Goal: Task Accomplishment & Management: Complete application form

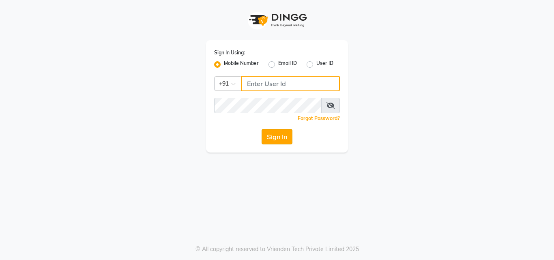
type input "9561719561"
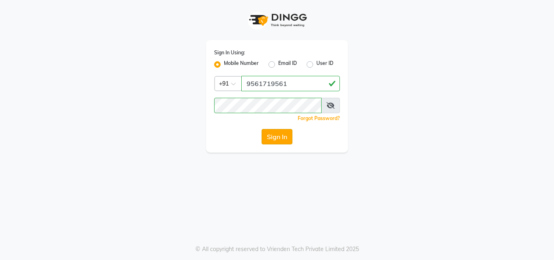
click at [276, 137] on button "Sign In" at bounding box center [276, 136] width 31 height 15
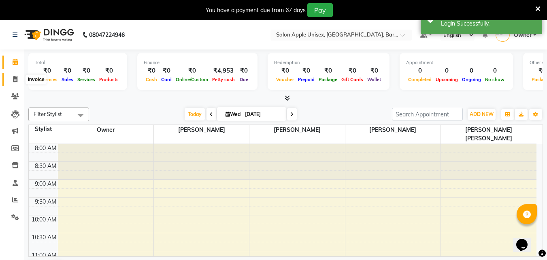
click at [16, 80] on icon at bounding box center [15, 79] width 4 height 6
select select "4957"
select select "service"
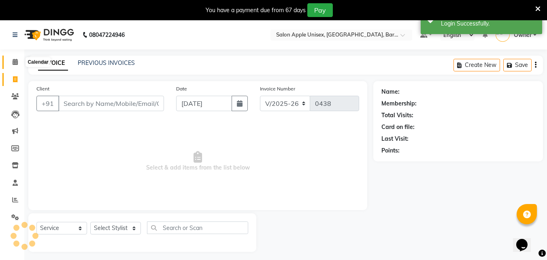
click at [16, 64] on icon at bounding box center [15, 62] width 5 height 6
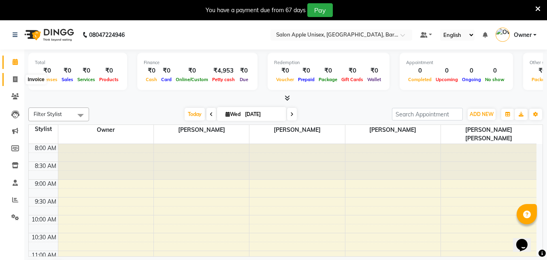
click at [11, 75] on span at bounding box center [15, 79] width 14 height 9
select select "4957"
select select "service"
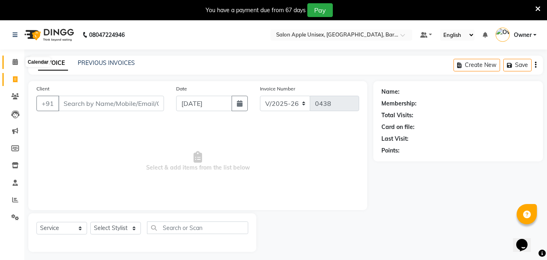
click at [15, 59] on icon at bounding box center [15, 62] width 5 height 6
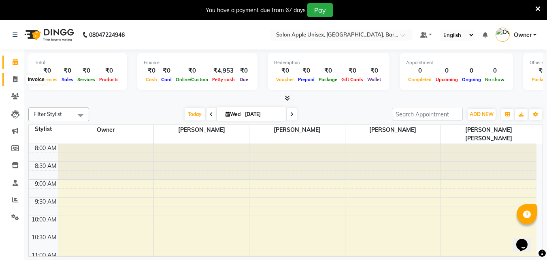
click at [19, 78] on span at bounding box center [15, 79] width 14 height 9
select select "service"
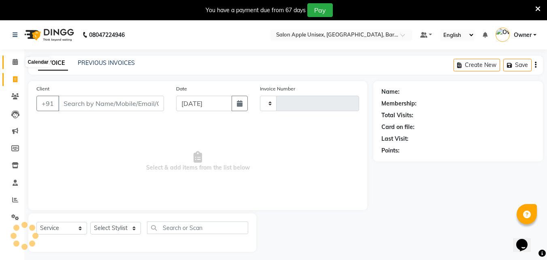
type input "0438"
click at [15, 62] on icon at bounding box center [15, 62] width 5 height 6
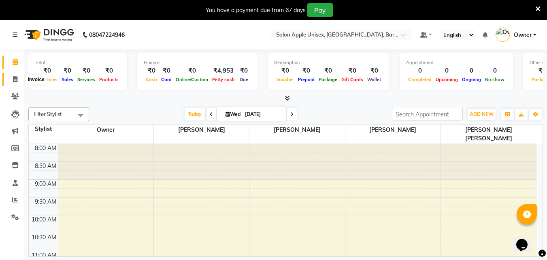
click at [17, 79] on icon at bounding box center [15, 79] width 4 height 6
select select "4957"
select select "service"
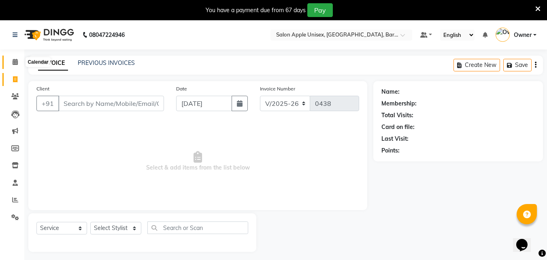
click at [13, 59] on icon at bounding box center [15, 62] width 5 height 6
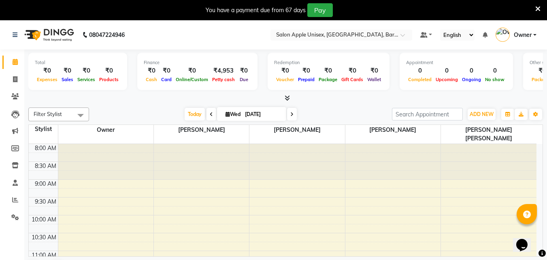
click at [541, 6] on icon at bounding box center [538, 8] width 5 height 7
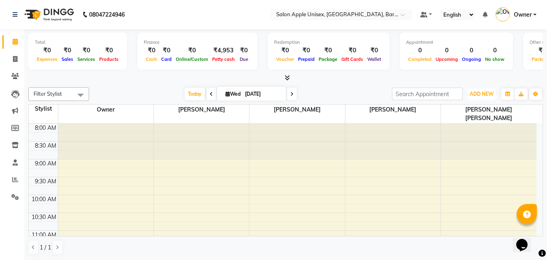
drag, startPoint x: 477, startPoint y: 90, endPoint x: 477, endPoint y: 107, distance: 16.6
click at [477, 91] on button "ADD NEW Toggle Dropdown" at bounding box center [482, 93] width 28 height 11
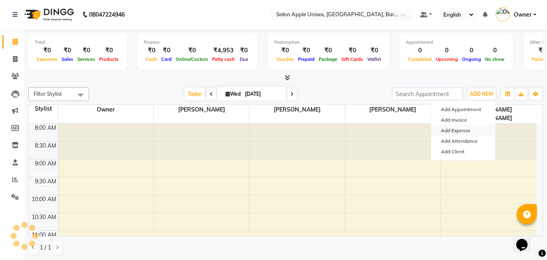
click at [455, 130] on link "Add Expense" at bounding box center [464, 130] width 64 height 11
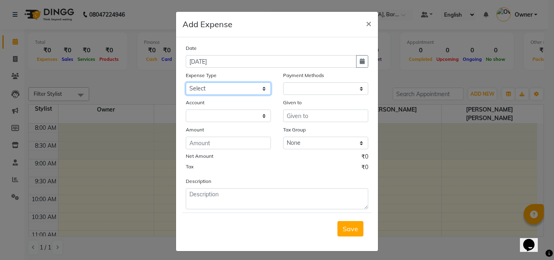
select select "1"
select select "3839"
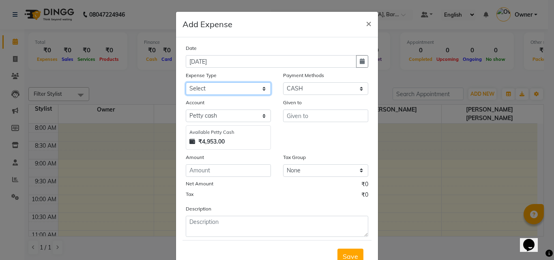
click at [203, 87] on select "Select CASH HANDED OVER TO OWNER client refund Client Snacks Donation Electrici…" at bounding box center [228, 88] width 85 height 13
select select "1927"
click at [186, 82] on select "Select CASH HANDED OVER TO OWNER client refund Client Snacks Donation Electrici…" at bounding box center [228, 88] width 85 height 13
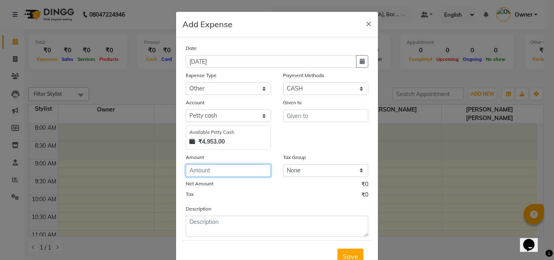
click at [206, 173] on input "number" at bounding box center [228, 170] width 85 height 13
type input "539"
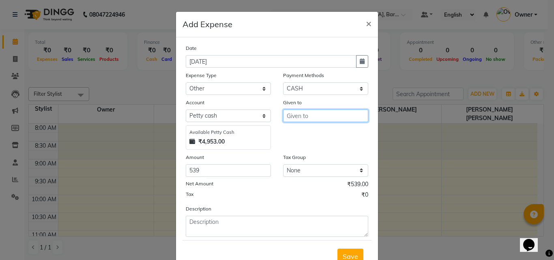
click at [299, 115] on input "text" at bounding box center [325, 115] width 85 height 13
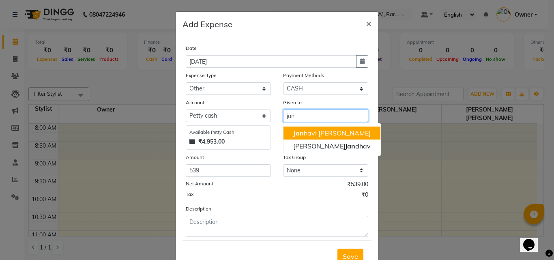
drag, startPoint x: 296, startPoint y: 131, endPoint x: 272, endPoint y: 167, distance: 43.6
click at [296, 131] on span "Jan" at bounding box center [298, 133] width 11 height 8
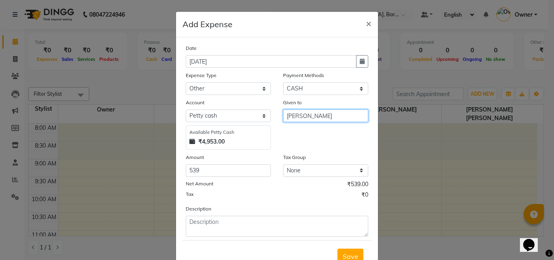
type input "[PERSON_NAME]"
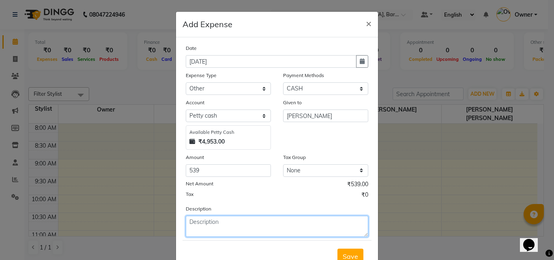
click at [214, 227] on textarea at bounding box center [277, 226] width 182 height 21
type textarea "milk,petrol,icecream,petrol,mask"
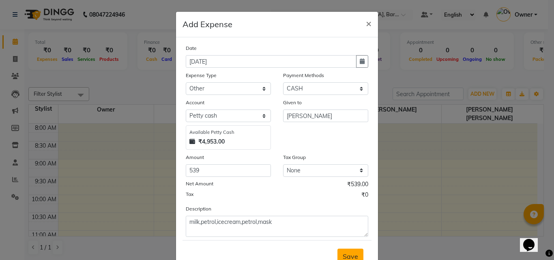
click at [350, 252] on span "Save" at bounding box center [349, 256] width 15 height 8
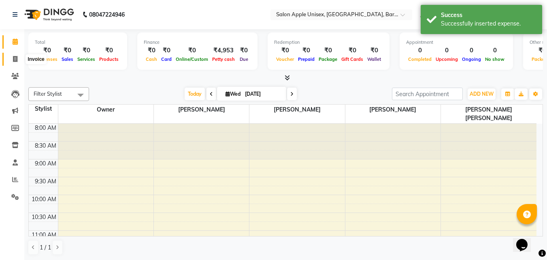
click at [16, 55] on span at bounding box center [15, 59] width 14 height 9
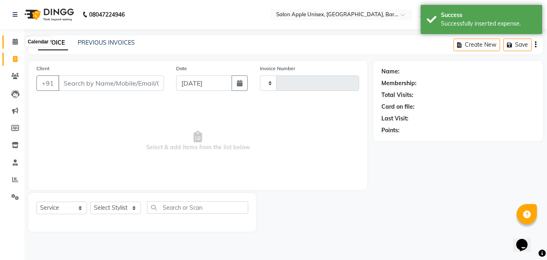
click at [15, 43] on icon at bounding box center [15, 41] width 5 height 6
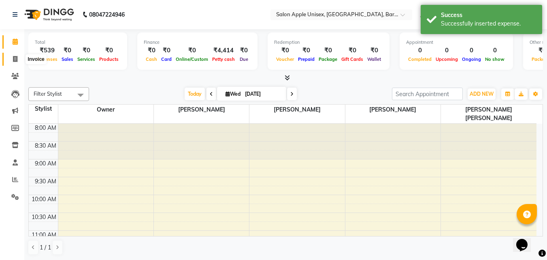
click at [12, 58] on span at bounding box center [15, 59] width 14 height 9
select select "4957"
select select "service"
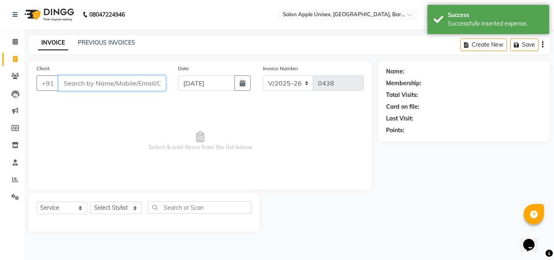
click at [115, 83] on input "Client" at bounding box center [111, 82] width 107 height 15
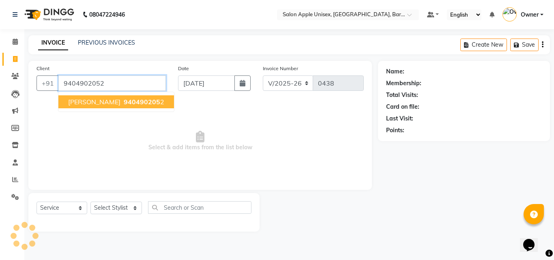
type input "9404902052"
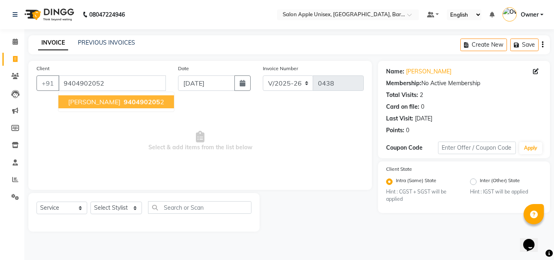
click at [128, 105] on span "940490205" at bounding box center [142, 102] width 36 height 8
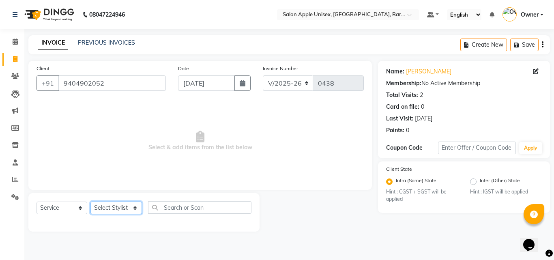
click at [113, 205] on select "Select Stylist [PERSON_NAME] [PERSON_NAME] [PERSON_NAME] [PERSON_NAME] Owner [P…" at bounding box center [115, 207] width 51 height 13
select select "31208"
click at [90, 201] on select "Select Stylist [PERSON_NAME] [PERSON_NAME] [PERSON_NAME] [PERSON_NAME] Owner [P…" at bounding box center [115, 207] width 51 height 13
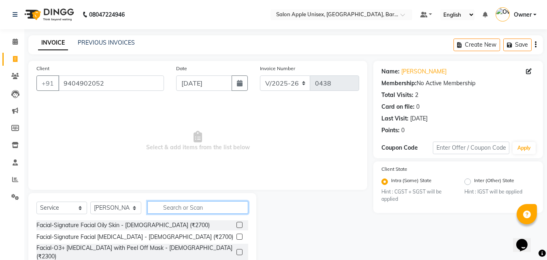
click at [182, 212] on input "text" at bounding box center [198, 207] width 101 height 13
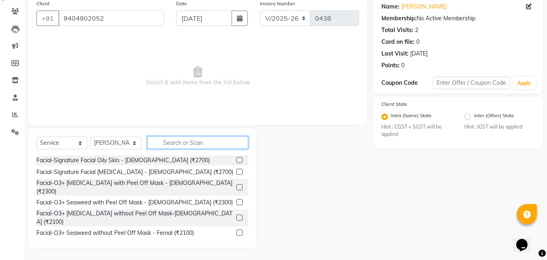
click at [184, 140] on input "text" at bounding box center [198, 142] width 101 height 13
type input "1"
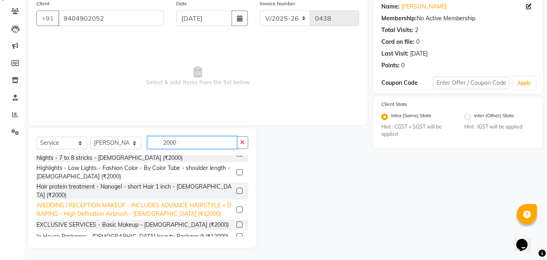
scroll to position [0, 0]
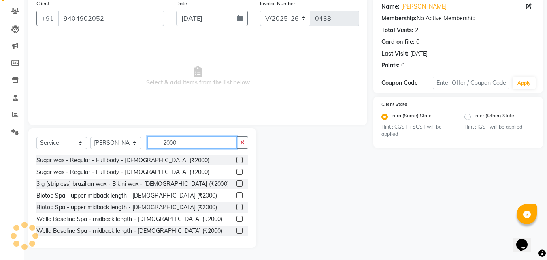
type input "2000"
click at [237, 161] on label at bounding box center [240, 160] width 6 height 6
click at [237, 161] on input "checkbox" at bounding box center [239, 160] width 5 height 5
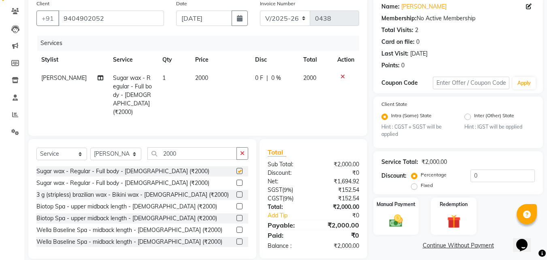
checkbox input "false"
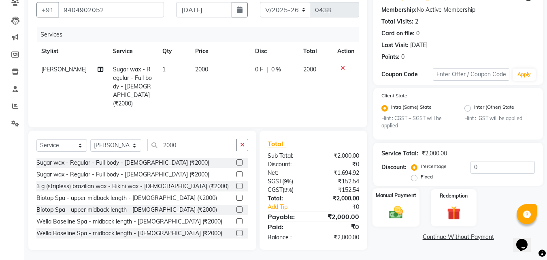
click at [390, 210] on img at bounding box center [396, 212] width 23 height 16
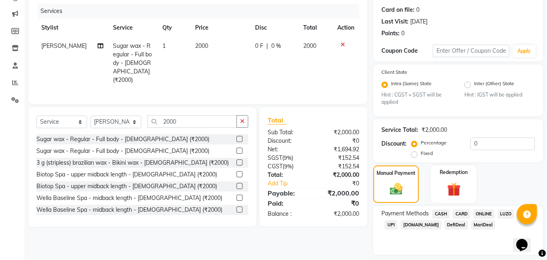
scroll to position [120, 0]
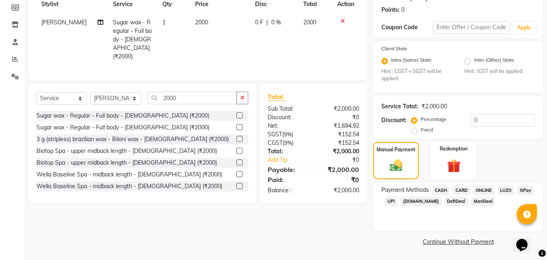
click at [485, 192] on span "ONLINE" at bounding box center [484, 190] width 21 height 9
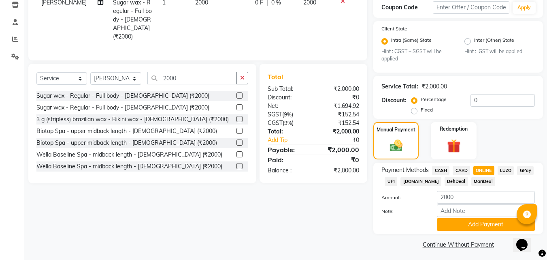
scroll to position [143, 0]
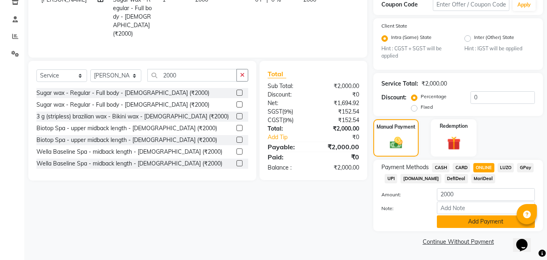
click at [485, 218] on button "Add Payment" at bounding box center [486, 221] width 98 height 13
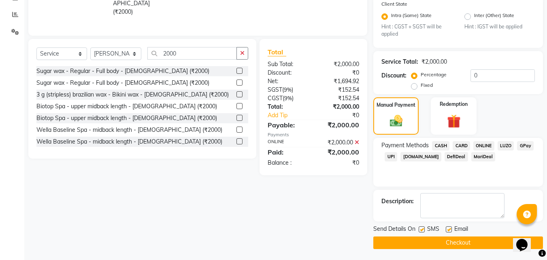
scroll to position [166, 0]
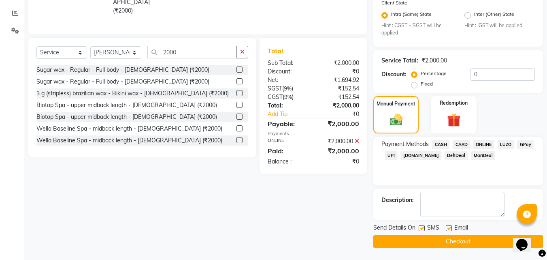
click at [464, 244] on button "Checkout" at bounding box center [459, 241] width 170 height 13
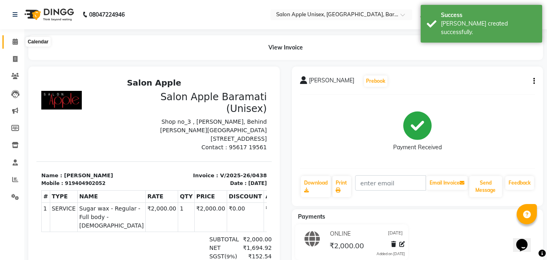
click at [15, 43] on icon at bounding box center [15, 41] width 5 height 6
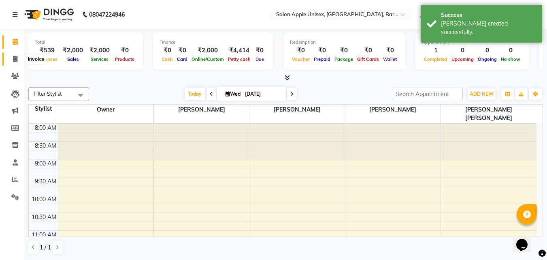
click at [15, 61] on icon at bounding box center [15, 59] width 4 height 6
select select "4957"
select select "service"
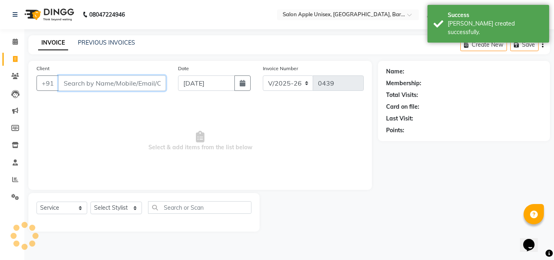
click at [110, 86] on input "Client" at bounding box center [111, 82] width 107 height 15
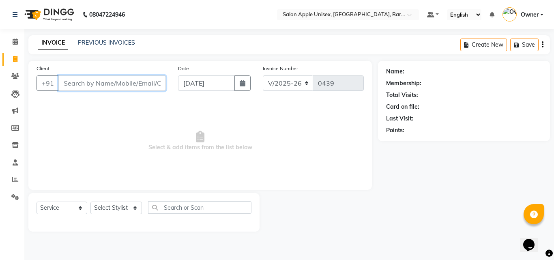
click at [104, 80] on input "Client" at bounding box center [111, 82] width 107 height 15
type input "8421517695"
click at [127, 83] on button "Add Client" at bounding box center [145, 82] width 42 height 15
select select "22"
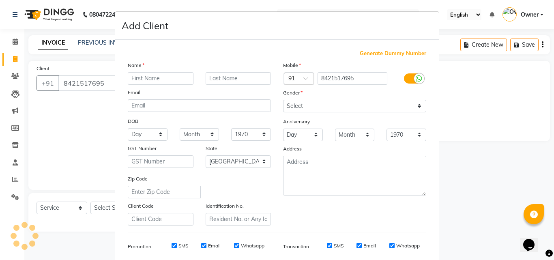
click at [133, 84] on div "Name Email DOB Day 01 02 03 04 05 06 07 08 09 10 11 12 13 14 15 16 17 18 19 20 …" at bounding box center [199, 143] width 155 height 165
click at [144, 77] on input "text" at bounding box center [161, 78] width 66 height 13
type input "[PERSON_NAME]"
click at [219, 79] on input "text" at bounding box center [238, 78] width 66 height 13
type input "[PERSON_NAME]"
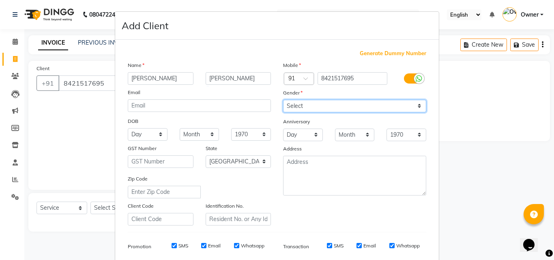
click at [295, 105] on select "Select [DEMOGRAPHIC_DATA] [DEMOGRAPHIC_DATA] Other Prefer Not To Say" at bounding box center [354, 106] width 143 height 13
click at [283, 100] on select "Select [DEMOGRAPHIC_DATA] [DEMOGRAPHIC_DATA] Other Prefer Not To Say" at bounding box center [354, 106] width 143 height 13
click at [310, 98] on div "Gender" at bounding box center [354, 93] width 155 height 11
drag, startPoint x: 311, startPoint y: 104, endPoint x: 311, endPoint y: 109, distance: 4.9
click at [311, 104] on select "Select [DEMOGRAPHIC_DATA] [DEMOGRAPHIC_DATA] Other Prefer Not To Say" at bounding box center [354, 106] width 143 height 13
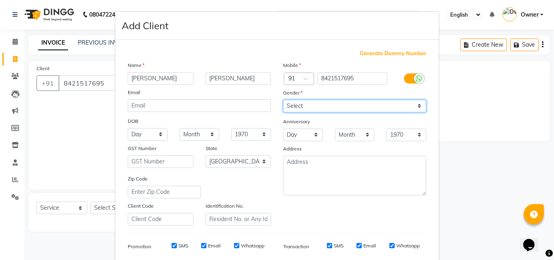
select select "[DEMOGRAPHIC_DATA]"
click at [283, 100] on select "Select [DEMOGRAPHIC_DATA] [DEMOGRAPHIC_DATA] Other Prefer Not To Say" at bounding box center [354, 106] width 143 height 13
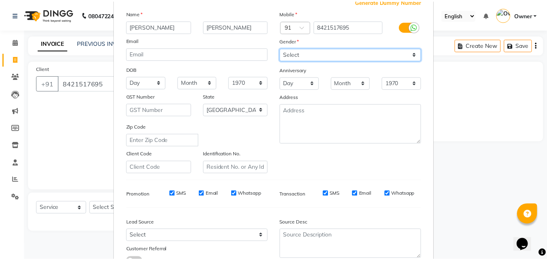
scroll to position [114, 0]
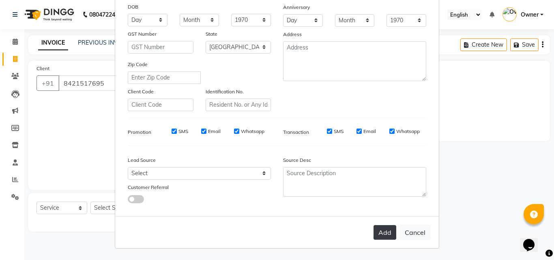
drag, startPoint x: 382, startPoint y: 230, endPoint x: 388, endPoint y: 229, distance: 6.6
click at [382, 230] on button "Add" at bounding box center [384, 232] width 23 height 15
select select
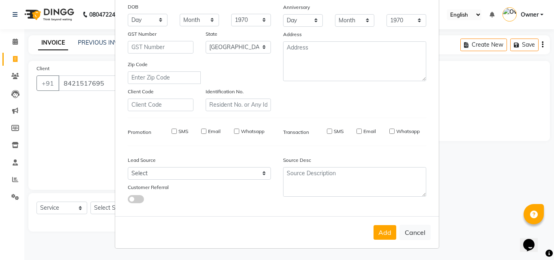
select select "null"
select select
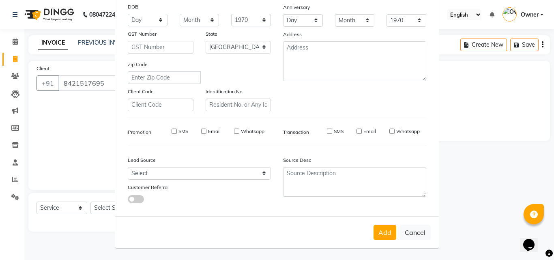
checkbox input "false"
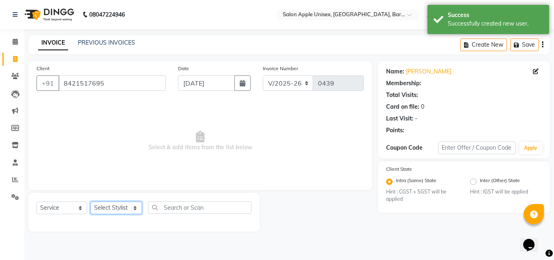
click at [121, 207] on select "Select Stylist [PERSON_NAME] [PERSON_NAME] [PERSON_NAME] [PERSON_NAME] Owner [P…" at bounding box center [115, 207] width 51 height 13
select select "63751"
click at [90, 201] on select "Select Stylist [PERSON_NAME] [PERSON_NAME] [PERSON_NAME] [PERSON_NAME] Owner [P…" at bounding box center [115, 207] width 51 height 13
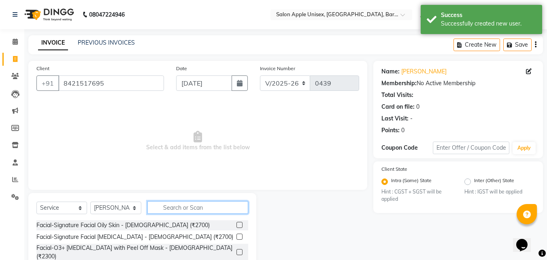
click at [165, 204] on input "text" at bounding box center [198, 207] width 101 height 13
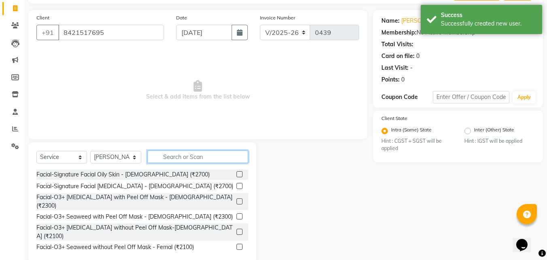
scroll to position [65, 0]
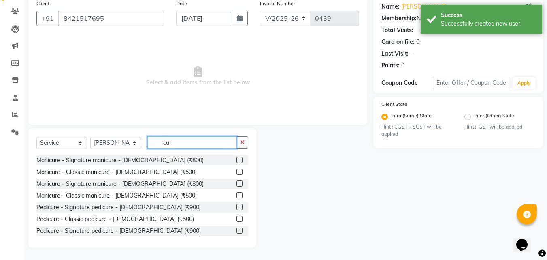
type input "c"
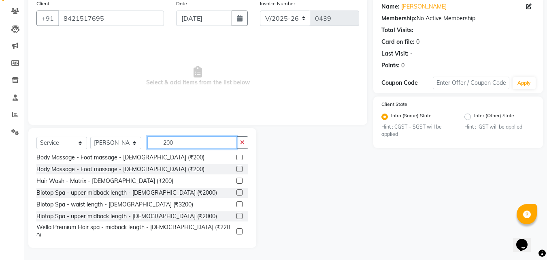
scroll to position [41, 0]
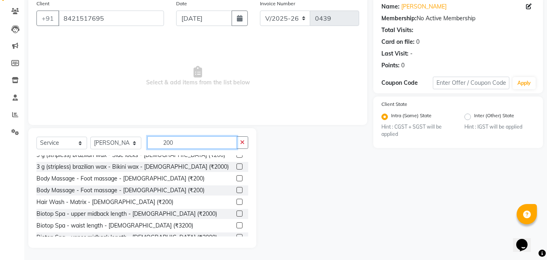
type input "200"
click at [237, 202] on label at bounding box center [240, 202] width 6 height 6
click at [237, 202] on input "checkbox" at bounding box center [239, 201] width 5 height 5
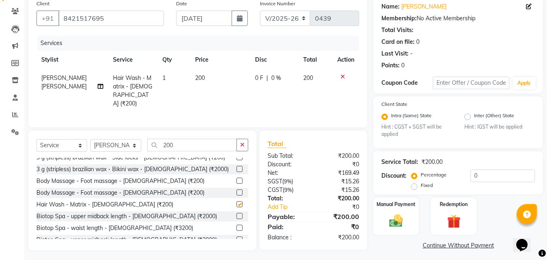
checkbox input "false"
click at [397, 218] on img at bounding box center [396, 221] width 23 height 16
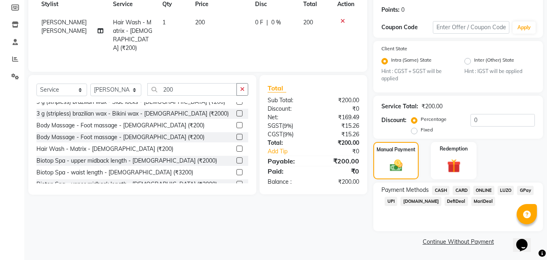
drag, startPoint x: 482, startPoint y: 188, endPoint x: 475, endPoint y: 209, distance: 21.5
click at [482, 189] on span "ONLINE" at bounding box center [484, 190] width 21 height 9
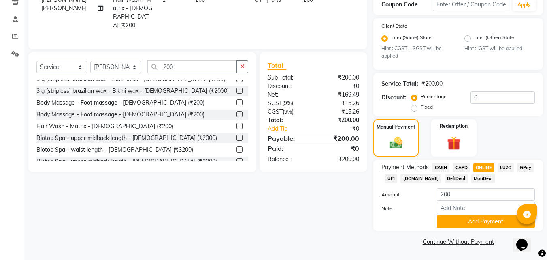
click at [481, 224] on button "Add Payment" at bounding box center [486, 221] width 98 height 13
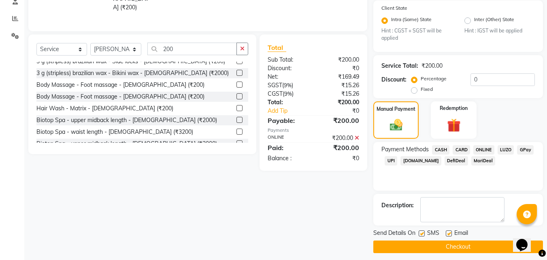
scroll to position [166, 0]
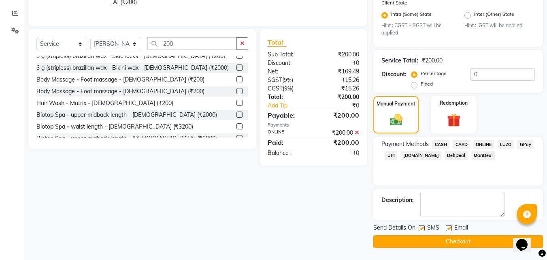
click at [483, 240] on button "Checkout" at bounding box center [459, 241] width 170 height 13
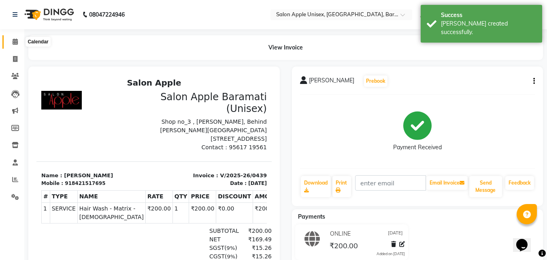
click at [17, 41] on icon at bounding box center [15, 41] width 5 height 6
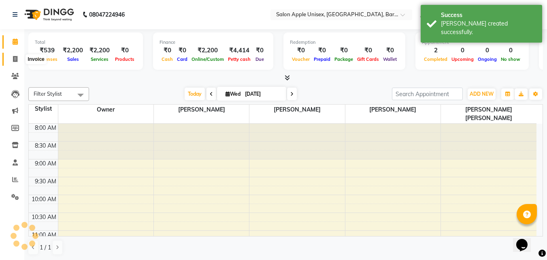
click at [16, 59] on icon at bounding box center [15, 59] width 4 height 6
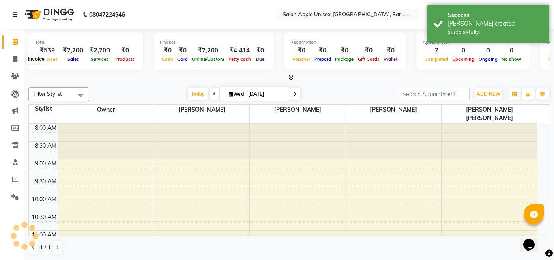
select select "4957"
select select "service"
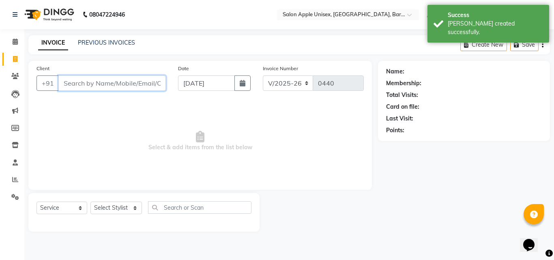
click at [123, 82] on input "Client" at bounding box center [111, 82] width 107 height 15
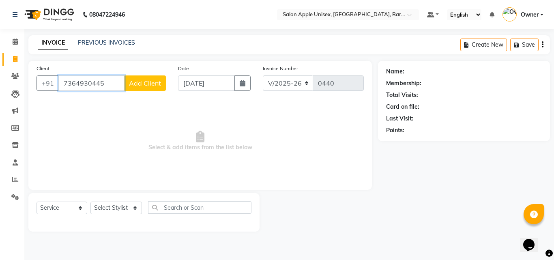
type input "7364930445"
click at [156, 82] on span "Add Client" at bounding box center [145, 83] width 32 height 8
select select "22"
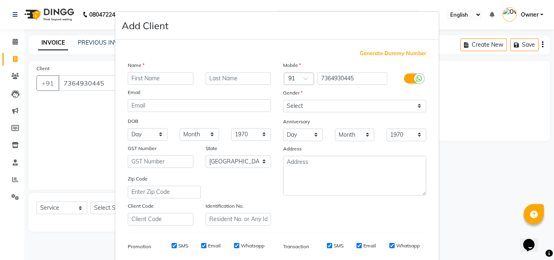
click at [160, 83] on input "text" at bounding box center [161, 78] width 66 height 13
type input "s"
drag, startPoint x: 215, startPoint y: 80, endPoint x: 235, endPoint y: 97, distance: 26.7
click at [224, 93] on div "Name s Email DOB Day 01 02 03 04 05 06 07 08 09 10 11 12 13 14 15 16 17 18 19 2…" at bounding box center [199, 143] width 155 height 165
type input "[PERSON_NAME]"
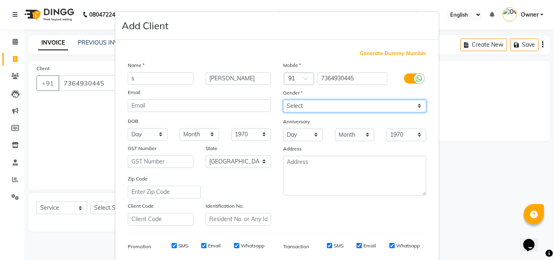
click at [316, 104] on select "Select [DEMOGRAPHIC_DATA] [DEMOGRAPHIC_DATA] Other Prefer Not To Say" at bounding box center [354, 106] width 143 height 13
select select "[DEMOGRAPHIC_DATA]"
click at [283, 100] on select "Select [DEMOGRAPHIC_DATA] [DEMOGRAPHIC_DATA] Other Prefer Not To Say" at bounding box center [354, 106] width 143 height 13
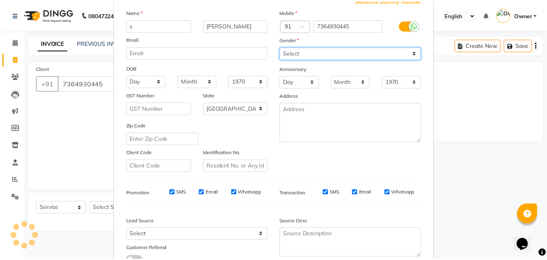
scroll to position [114, 0]
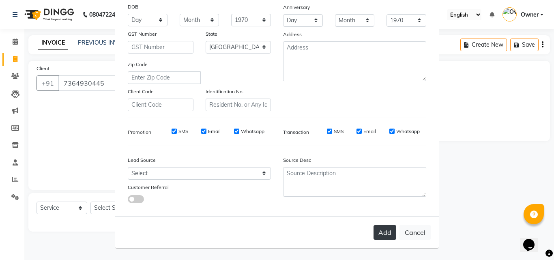
click at [373, 231] on button "Add" at bounding box center [384, 232] width 23 height 15
select select
select select "null"
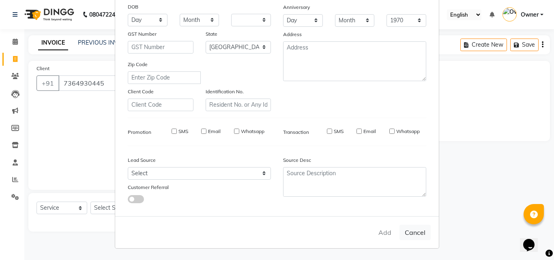
select select
checkbox input "false"
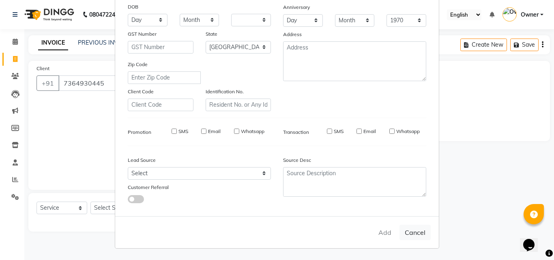
checkbox input "false"
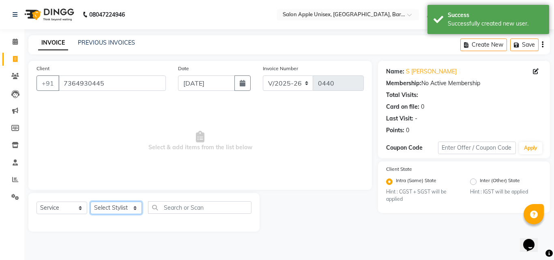
click at [125, 210] on select "Select Stylist [PERSON_NAME] [PERSON_NAME] [PERSON_NAME] [PERSON_NAME] Owner [P…" at bounding box center [115, 207] width 51 height 13
select select "53305"
click at [90, 201] on select "Select Stylist [PERSON_NAME] [PERSON_NAME] [PERSON_NAME] [PERSON_NAME] Owner [P…" at bounding box center [115, 207] width 51 height 13
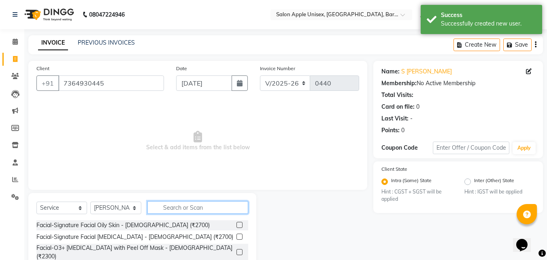
click at [188, 209] on input "text" at bounding box center [198, 207] width 101 height 13
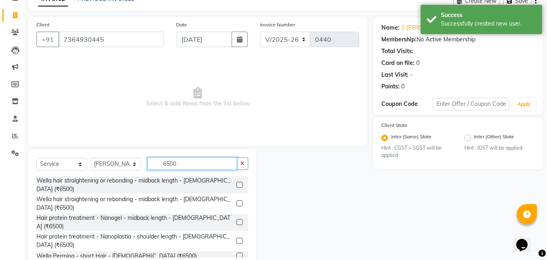
scroll to position [65, 0]
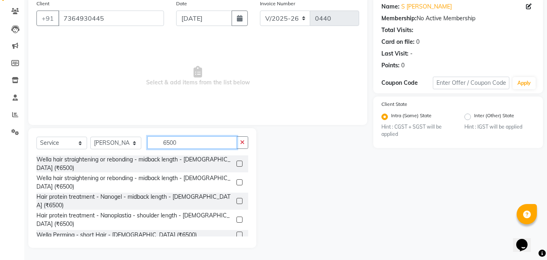
type input "6500"
click at [237, 160] on label at bounding box center [240, 163] width 6 height 6
click at [237, 161] on input "checkbox" at bounding box center [239, 163] width 5 height 5
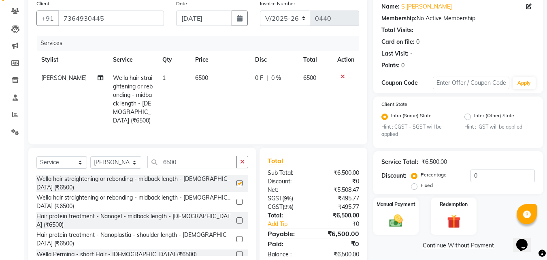
checkbox input "false"
click at [479, 176] on input "0" at bounding box center [503, 175] width 64 height 13
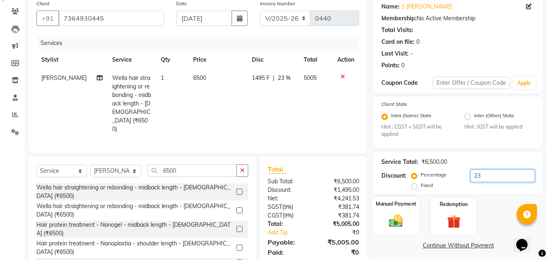
type input "23"
drag, startPoint x: 395, startPoint y: 218, endPoint x: 399, endPoint y: 205, distance: 13.2
click at [396, 217] on img at bounding box center [396, 221] width 23 height 16
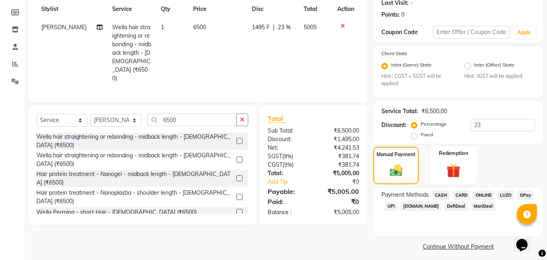
scroll to position [120, 0]
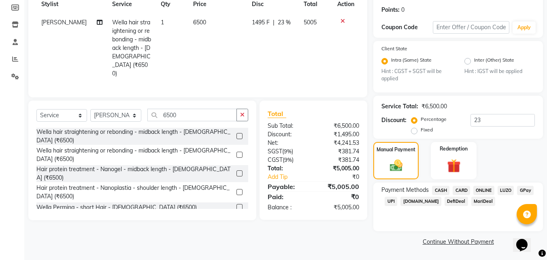
click at [482, 187] on span "ONLINE" at bounding box center [484, 190] width 21 height 9
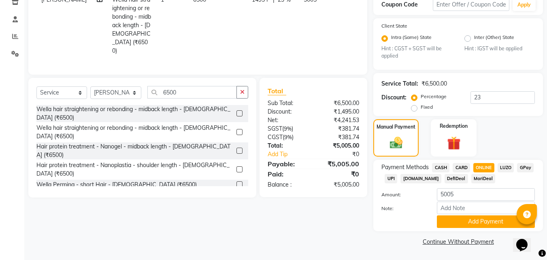
click at [473, 221] on button "Add Payment" at bounding box center [486, 221] width 98 height 13
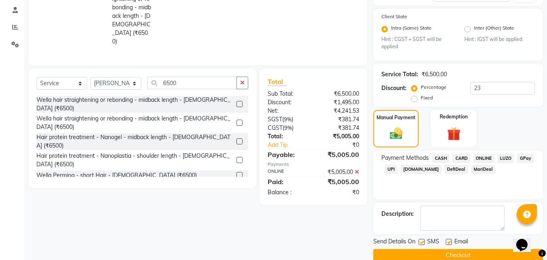
scroll to position [166, 0]
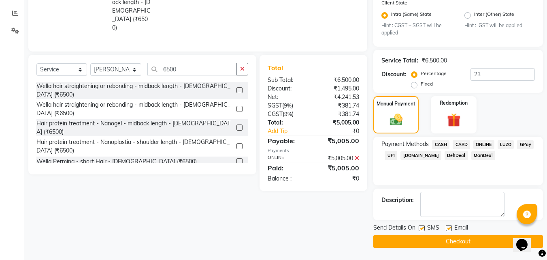
click at [468, 245] on button "Checkout" at bounding box center [459, 241] width 170 height 13
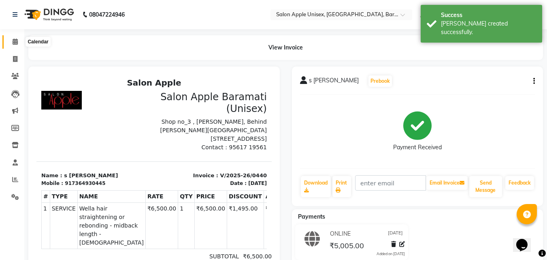
click at [11, 42] on span at bounding box center [15, 41] width 14 height 9
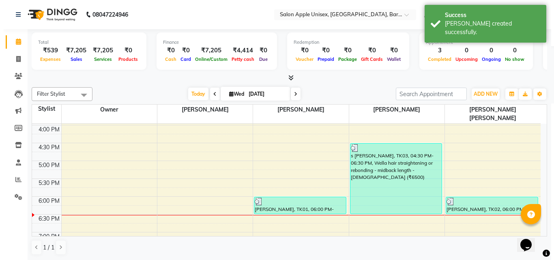
scroll to position [324, 0]
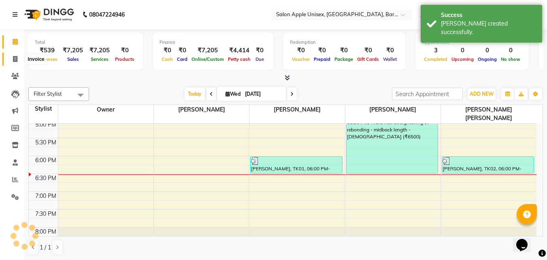
click at [17, 60] on icon at bounding box center [15, 59] width 4 height 6
select select "service"
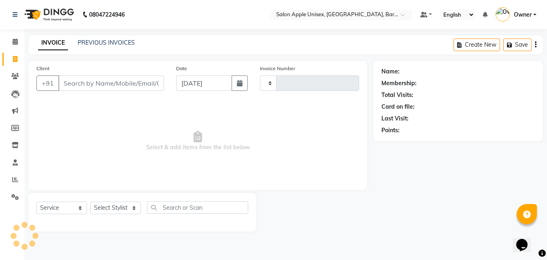
type input "0441"
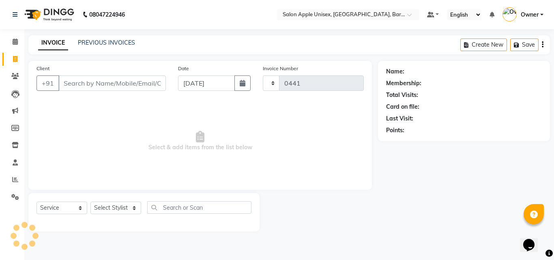
select select "4957"
click at [83, 85] on input "Client" at bounding box center [111, 82] width 107 height 15
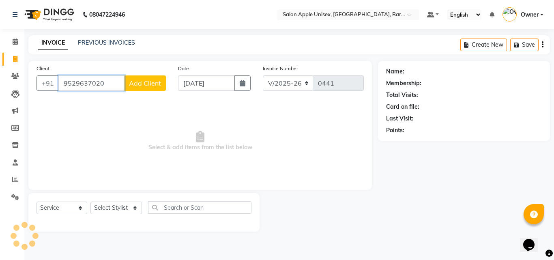
type input "9529637020"
click at [137, 87] on button "Add Client" at bounding box center [145, 82] width 42 height 15
select select "22"
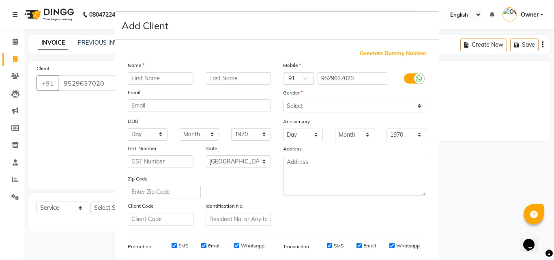
click at [146, 79] on input "text" at bounding box center [161, 78] width 66 height 13
type input "yashraje"
click at [215, 78] on input "text" at bounding box center [238, 78] width 66 height 13
type input "pawar"
click at [313, 105] on select "Select [DEMOGRAPHIC_DATA] [DEMOGRAPHIC_DATA] Other Prefer Not To Say" at bounding box center [354, 106] width 143 height 13
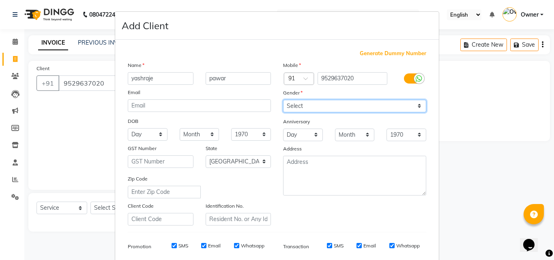
select select "[DEMOGRAPHIC_DATA]"
click at [283, 100] on select "Select [DEMOGRAPHIC_DATA] [DEMOGRAPHIC_DATA] Other Prefer Not To Say" at bounding box center [354, 106] width 143 height 13
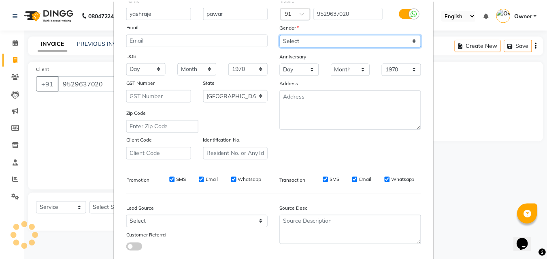
scroll to position [114, 0]
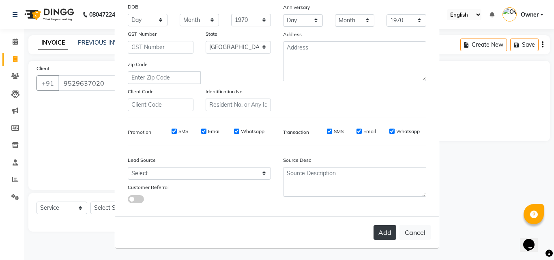
click at [376, 230] on button "Add" at bounding box center [384, 232] width 23 height 15
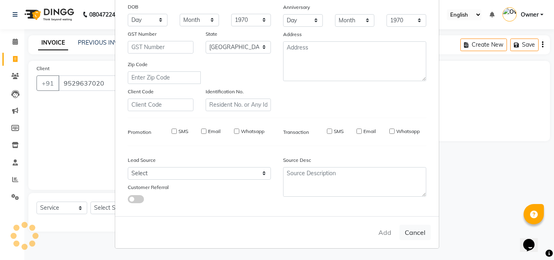
select select
select select "null"
select select
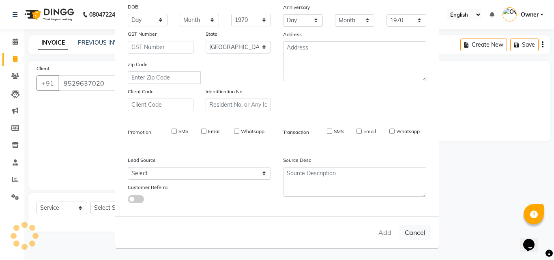
select select
checkbox input "false"
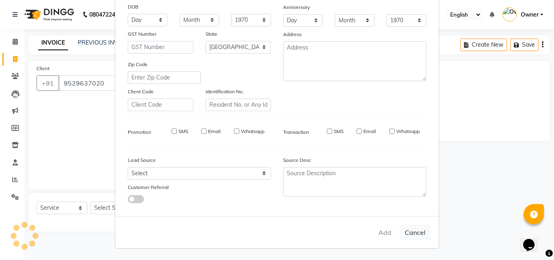
checkbox input "false"
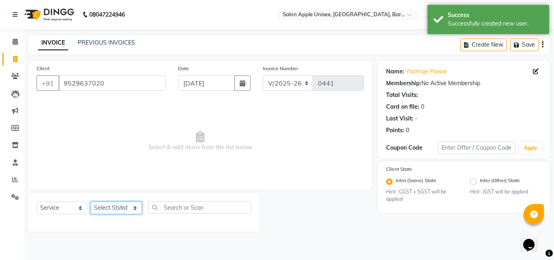
click at [118, 210] on select "Select Stylist [PERSON_NAME] [PERSON_NAME] [PERSON_NAME] [PERSON_NAME] Owner [P…" at bounding box center [115, 207] width 51 height 13
select select "53305"
click at [90, 201] on select "Select Stylist [PERSON_NAME] [PERSON_NAME] [PERSON_NAME] [PERSON_NAME] Owner [P…" at bounding box center [115, 207] width 51 height 13
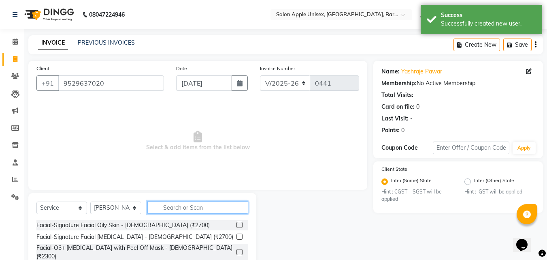
click at [189, 205] on input "text" at bounding box center [198, 207] width 101 height 13
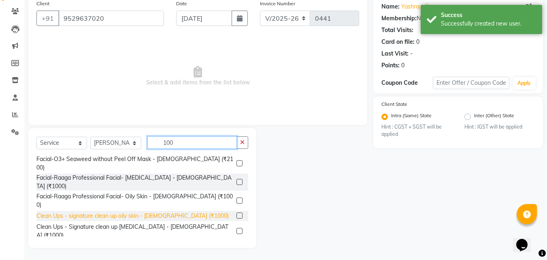
scroll to position [122, 0]
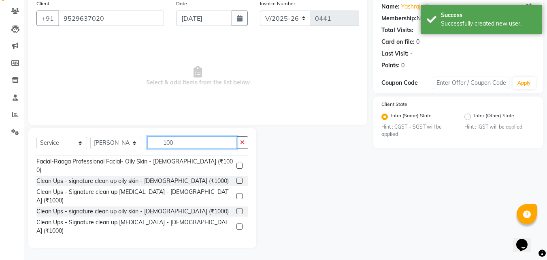
type input "100"
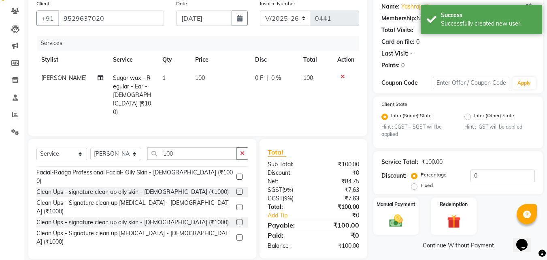
scroll to position [68, 0]
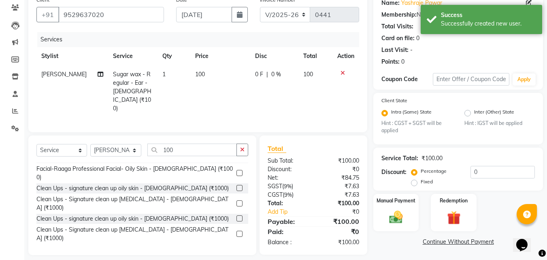
checkbox input "false"
click at [394, 212] on img at bounding box center [396, 217] width 23 height 16
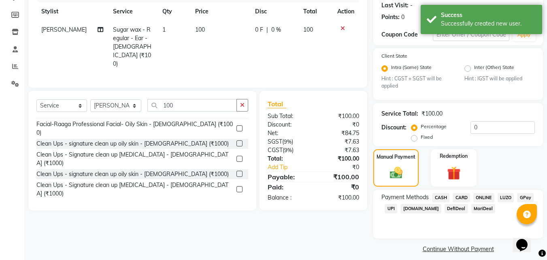
scroll to position [120, 0]
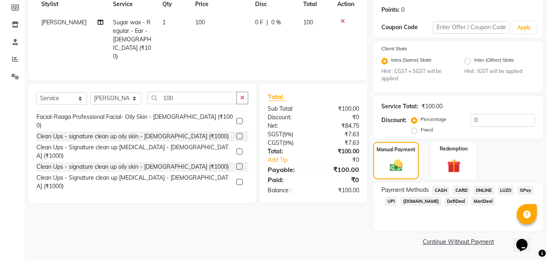
click at [482, 191] on span "ONLINE" at bounding box center [484, 190] width 21 height 9
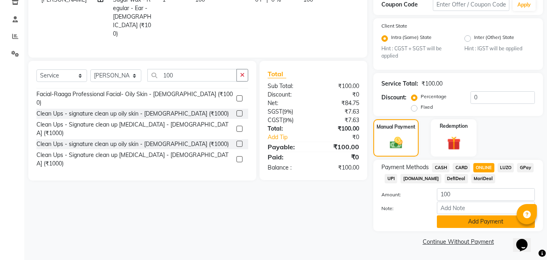
click at [479, 224] on button "Add Payment" at bounding box center [486, 221] width 98 height 13
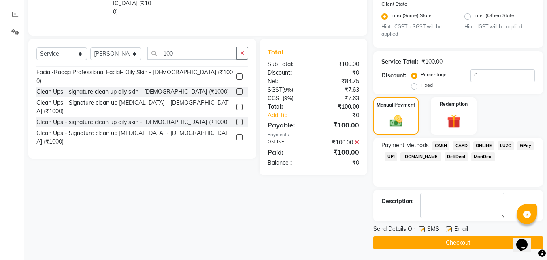
scroll to position [166, 0]
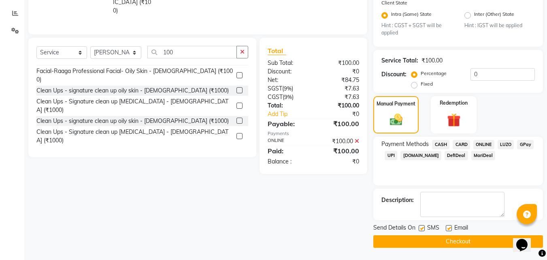
click at [477, 238] on button "Checkout" at bounding box center [459, 241] width 170 height 13
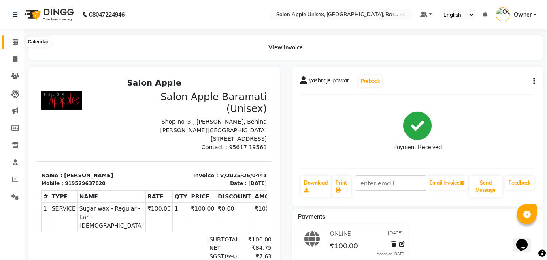
click at [14, 42] on icon at bounding box center [15, 41] width 5 height 6
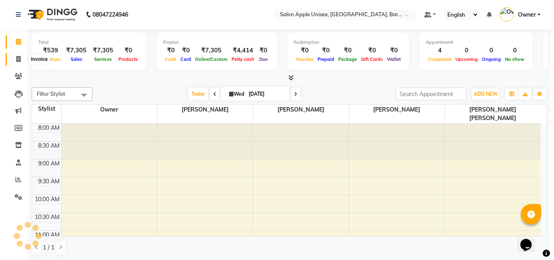
scroll to position [327, 0]
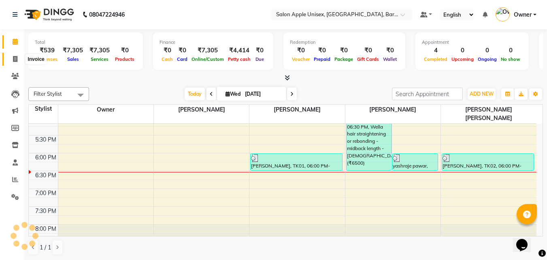
click at [14, 57] on icon at bounding box center [15, 59] width 4 height 6
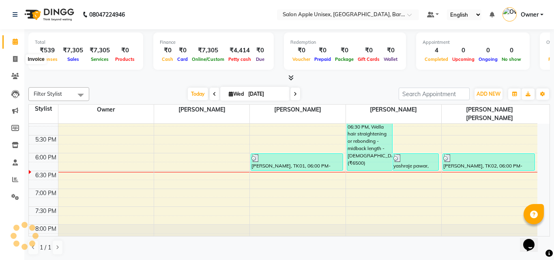
select select "4957"
select select "service"
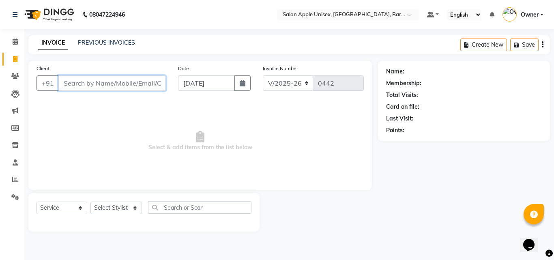
click at [98, 81] on input "Client" at bounding box center [111, 82] width 107 height 15
type input "7020953008"
click at [141, 81] on span "Add Client" at bounding box center [145, 83] width 32 height 8
select select "22"
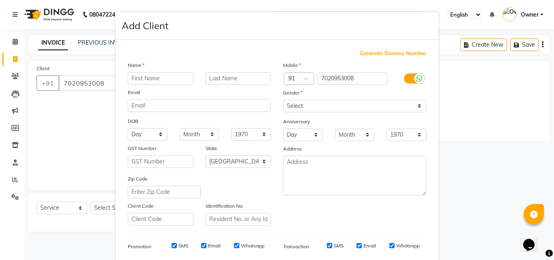
drag, startPoint x: 143, startPoint y: 69, endPoint x: 142, endPoint y: 77, distance: 7.9
click at [142, 76] on div "Name Email DOB Day 01 02 03 04 05 06 07 08 09 10 11 12 13 14 15 16 17 18 19 20 …" at bounding box center [199, 143] width 155 height 165
click at [142, 77] on input "text" at bounding box center [161, 78] width 66 height 13
type input "prasad"
click at [220, 83] on input "text" at bounding box center [238, 78] width 66 height 13
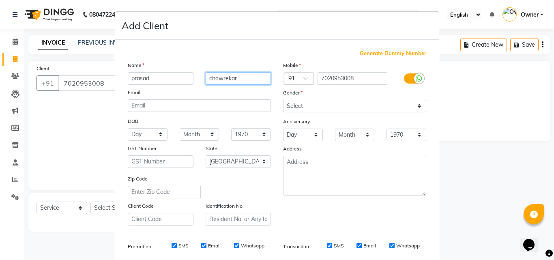
type input "chowrekar"
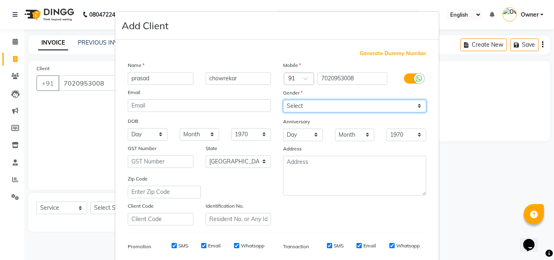
drag, startPoint x: 304, startPoint y: 108, endPoint x: 304, endPoint y: 112, distance: 4.1
click at [304, 111] on select "Select [DEMOGRAPHIC_DATA] [DEMOGRAPHIC_DATA] Other Prefer Not To Say" at bounding box center [354, 106] width 143 height 13
click at [283, 100] on select "Select [DEMOGRAPHIC_DATA] [DEMOGRAPHIC_DATA] Other Prefer Not To Say" at bounding box center [354, 106] width 143 height 13
click at [295, 107] on select "Select [DEMOGRAPHIC_DATA] [DEMOGRAPHIC_DATA] Other Prefer Not To Say" at bounding box center [354, 106] width 143 height 13
select select "[DEMOGRAPHIC_DATA]"
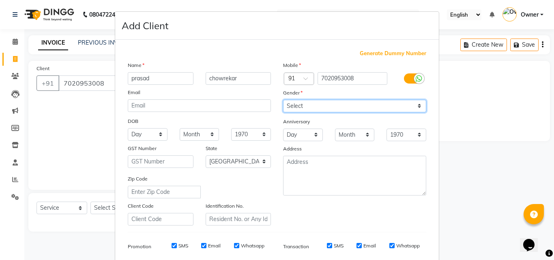
click at [283, 100] on select "Select [DEMOGRAPHIC_DATA] [DEMOGRAPHIC_DATA] Other Prefer Not To Say" at bounding box center [354, 106] width 143 height 13
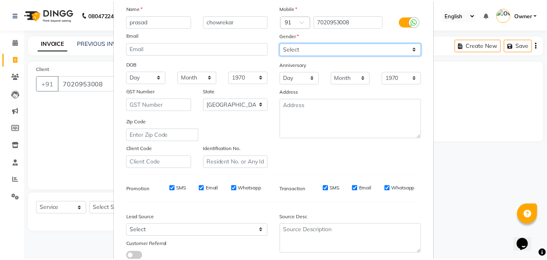
scroll to position [114, 0]
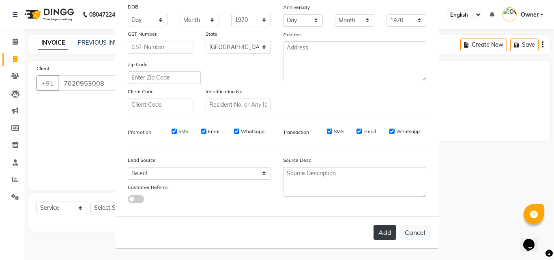
click at [381, 234] on button "Add" at bounding box center [384, 232] width 23 height 15
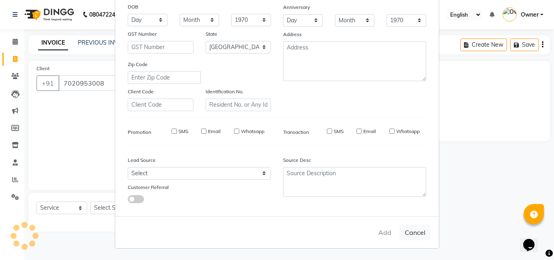
select select
select select "null"
select select
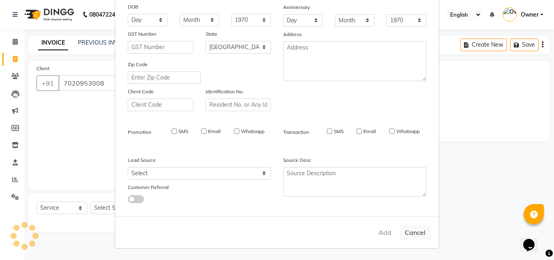
select select
checkbox input "false"
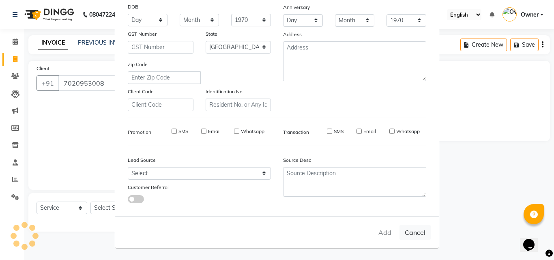
checkbox input "false"
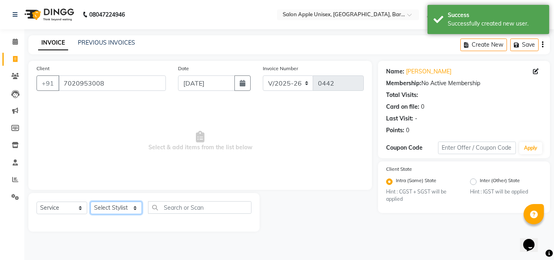
click at [107, 207] on select "Select Stylist [PERSON_NAME] [PERSON_NAME] [PERSON_NAME] [PERSON_NAME] Owner [P…" at bounding box center [115, 207] width 51 height 13
select select "63751"
click at [90, 201] on select "Select Stylist [PERSON_NAME] [PERSON_NAME] [PERSON_NAME] [PERSON_NAME] Owner [P…" at bounding box center [115, 207] width 51 height 13
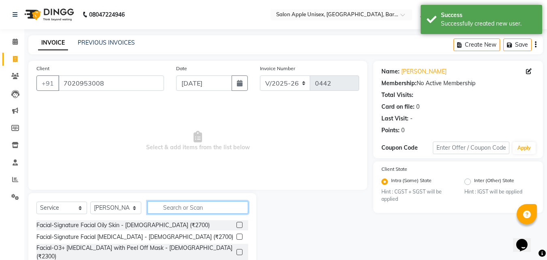
click at [180, 210] on input "text" at bounding box center [198, 207] width 101 height 13
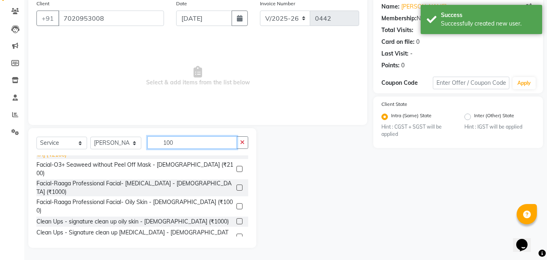
scroll to position [122, 0]
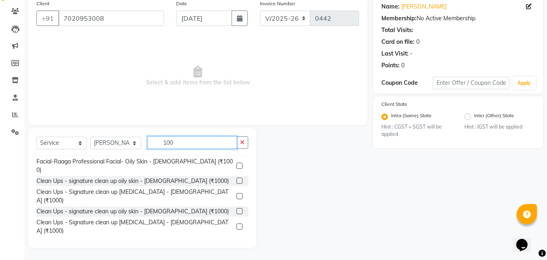
type input "100"
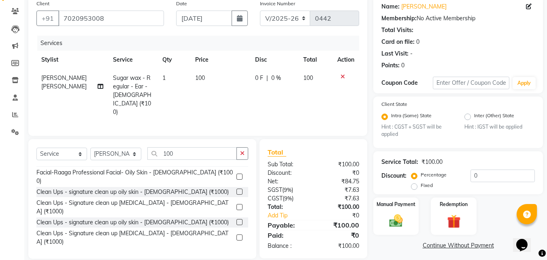
scroll to position [68, 0]
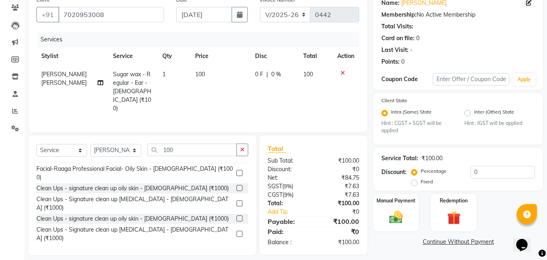
checkbox input "false"
click at [392, 220] on img at bounding box center [396, 217] width 23 height 16
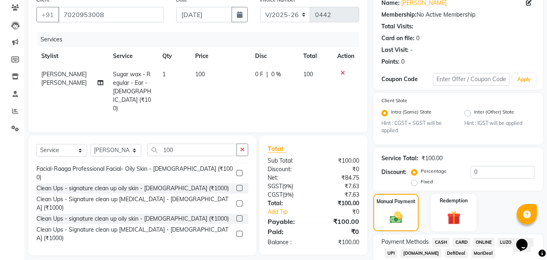
scroll to position [120, 0]
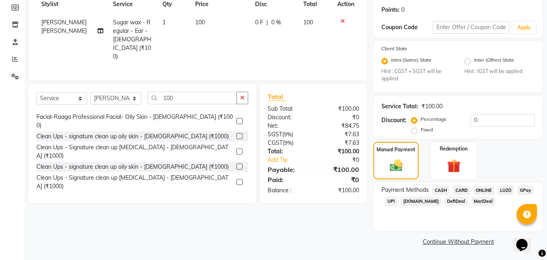
click at [487, 186] on span "ONLINE" at bounding box center [484, 190] width 21 height 9
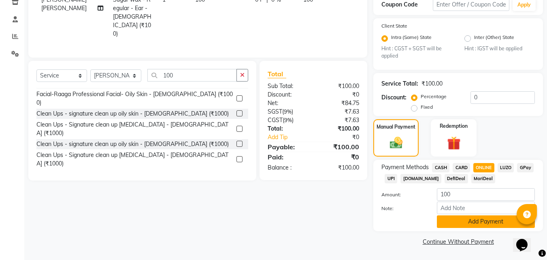
click at [461, 218] on button "Add Payment" at bounding box center [486, 221] width 98 height 13
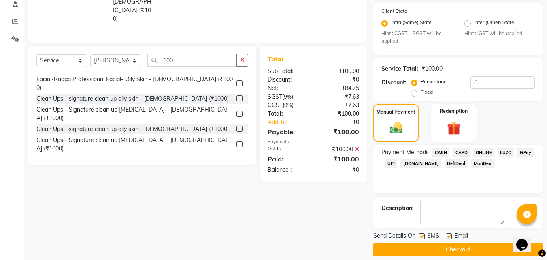
scroll to position [166, 0]
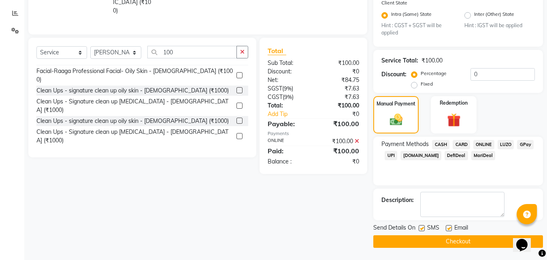
drag, startPoint x: 455, startPoint y: 241, endPoint x: 455, endPoint y: 235, distance: 5.7
click at [455, 239] on button "Checkout" at bounding box center [459, 241] width 170 height 13
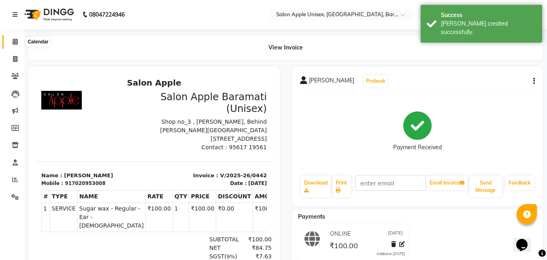
click at [14, 46] on span at bounding box center [15, 41] width 14 height 9
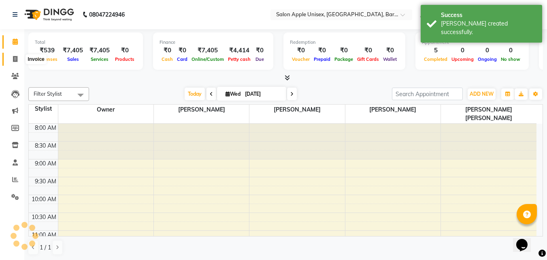
click at [18, 60] on span at bounding box center [15, 59] width 14 height 9
select select "service"
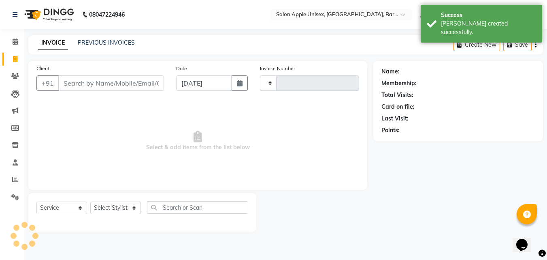
type input "0443"
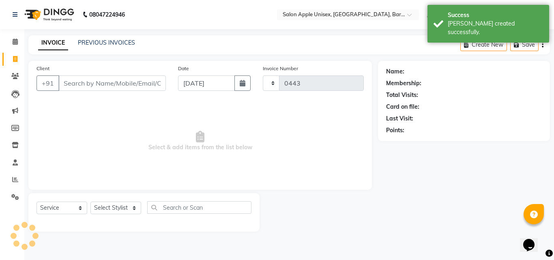
select select "4957"
click at [71, 81] on input "Client" at bounding box center [111, 82] width 107 height 15
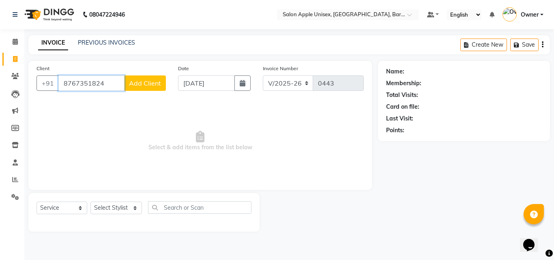
type input "8767351824"
click at [137, 86] on span "Add Client" at bounding box center [145, 83] width 32 height 8
select select "22"
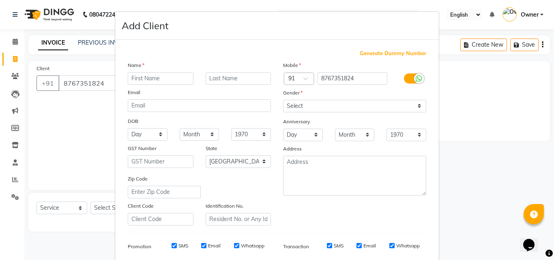
click at [146, 79] on input "text" at bounding box center [161, 78] width 66 height 13
type input "[PERSON_NAME]"
click at [230, 78] on input "text" at bounding box center [238, 78] width 66 height 13
type input "[PERSON_NAME]"
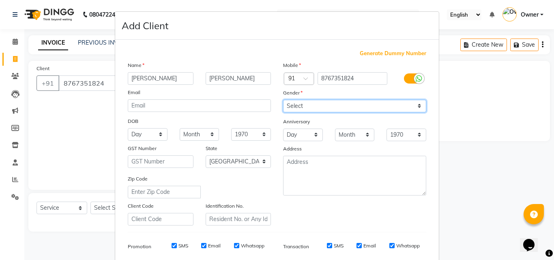
click at [294, 110] on select "Select [DEMOGRAPHIC_DATA] [DEMOGRAPHIC_DATA] Other Prefer Not To Say" at bounding box center [354, 106] width 143 height 13
select select "[DEMOGRAPHIC_DATA]"
click at [283, 100] on select "Select [DEMOGRAPHIC_DATA] [DEMOGRAPHIC_DATA] Other Prefer Not To Say" at bounding box center [354, 106] width 143 height 13
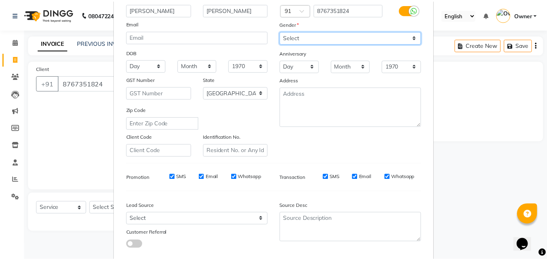
scroll to position [114, 0]
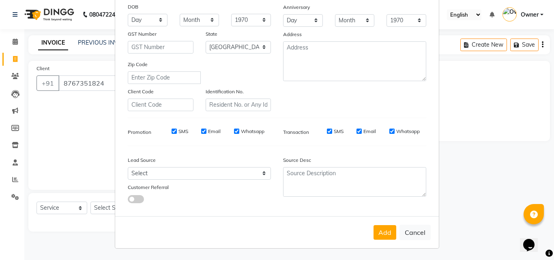
click at [370, 225] on div "Add Cancel" at bounding box center [276, 232] width 323 height 32
click at [373, 227] on button "Add" at bounding box center [384, 232] width 23 height 15
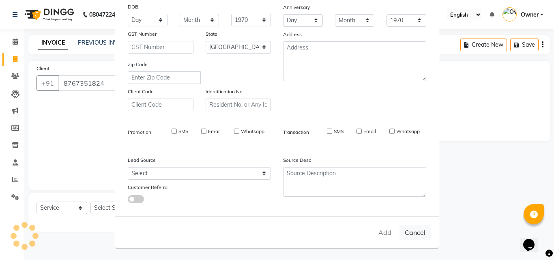
select select
select select "null"
select select
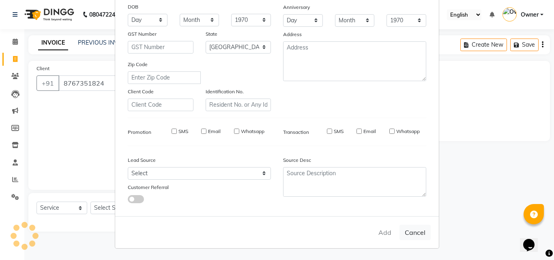
select select
checkbox input "false"
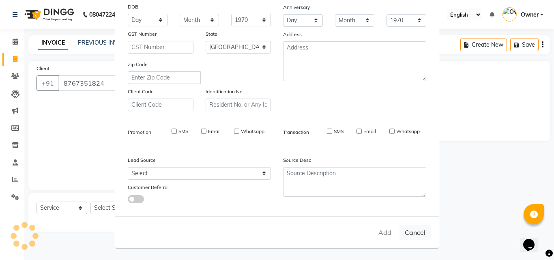
checkbox input "false"
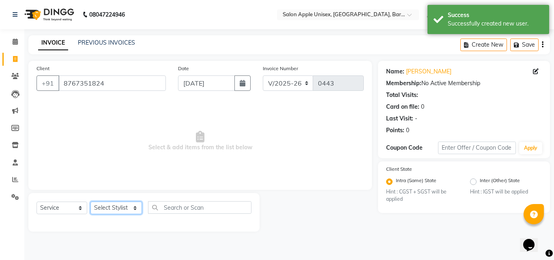
click at [107, 210] on select "Select Stylist [PERSON_NAME] [PERSON_NAME] [PERSON_NAME] [PERSON_NAME] Owner [P…" at bounding box center [115, 207] width 51 height 13
select select "31207"
click at [90, 201] on select "Select Stylist [PERSON_NAME] [PERSON_NAME] [PERSON_NAME] [PERSON_NAME] Owner [P…" at bounding box center [115, 207] width 51 height 13
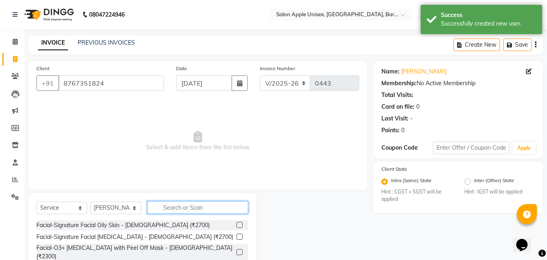
click at [180, 201] on input "text" at bounding box center [198, 207] width 101 height 13
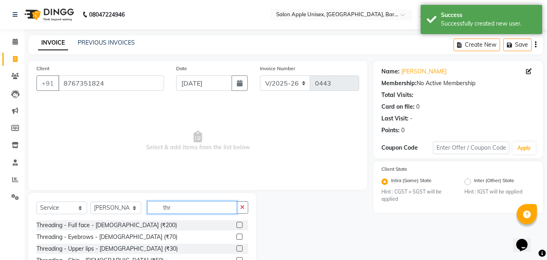
type input "thr"
click at [231, 237] on div "Threading - Eyebrows - [DEMOGRAPHIC_DATA] (₹70)" at bounding box center [142, 237] width 212 height 10
click at [237, 237] on label at bounding box center [240, 236] width 6 height 6
click at [237, 237] on input "checkbox" at bounding box center [239, 236] width 5 height 5
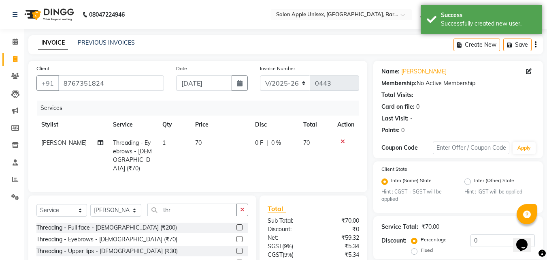
click at [237, 237] on label at bounding box center [240, 239] width 6 height 6
click at [237, 237] on input "checkbox" at bounding box center [239, 239] width 5 height 5
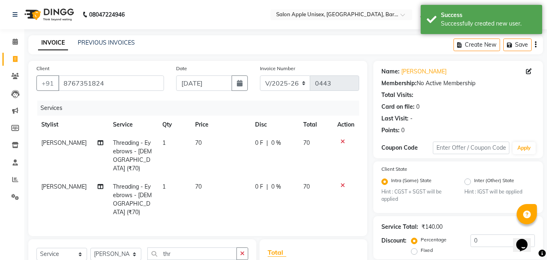
checkbox input "false"
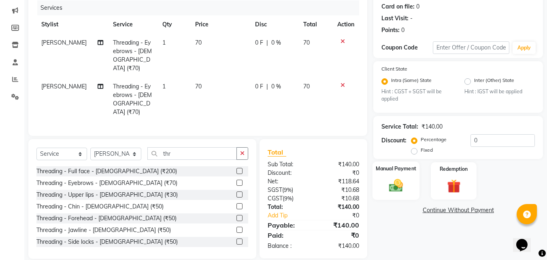
click at [393, 188] on img at bounding box center [396, 185] width 23 height 16
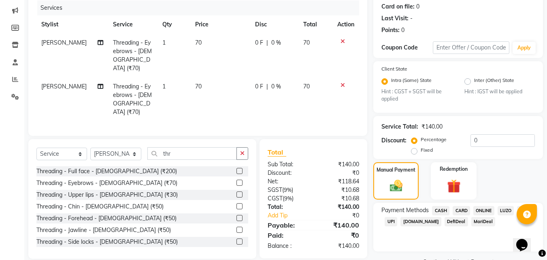
scroll to position [120, 0]
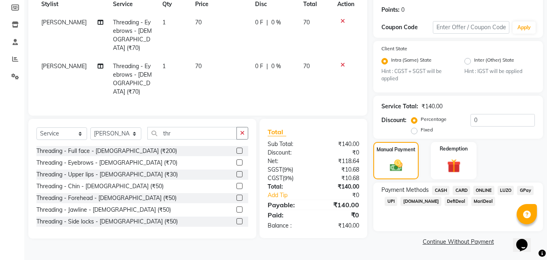
click at [481, 188] on span "ONLINE" at bounding box center [484, 190] width 21 height 9
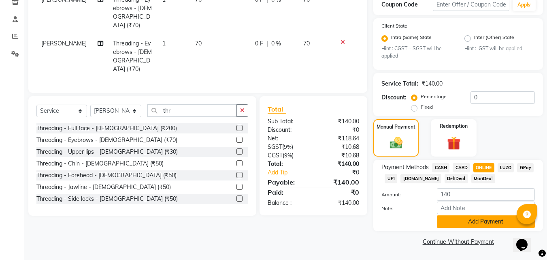
click at [469, 219] on button "Add Payment" at bounding box center [486, 221] width 98 height 13
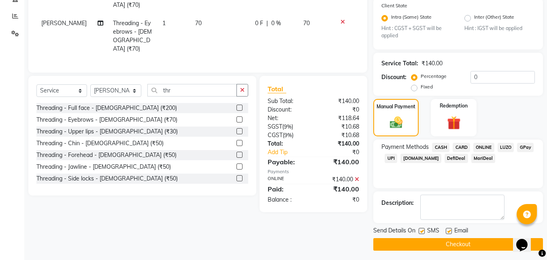
scroll to position [166, 0]
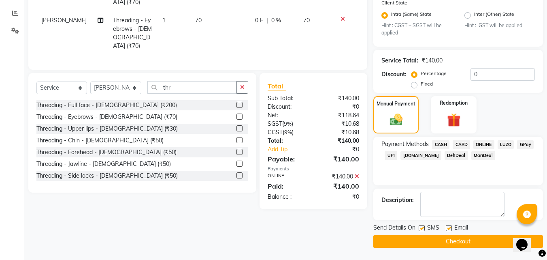
click at [465, 242] on button "Checkout" at bounding box center [459, 241] width 170 height 13
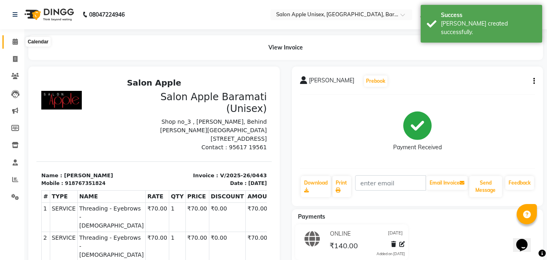
click at [17, 41] on icon at bounding box center [15, 41] width 5 height 6
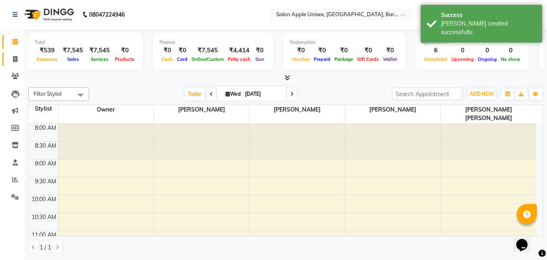
click at [17, 53] on link "Invoice" at bounding box center [11, 59] width 19 height 13
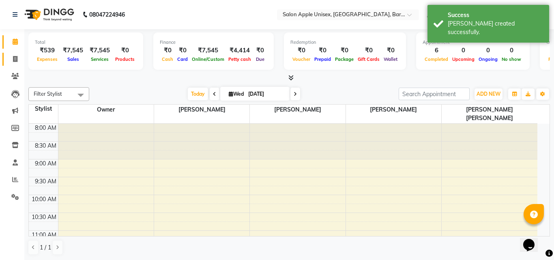
select select "service"
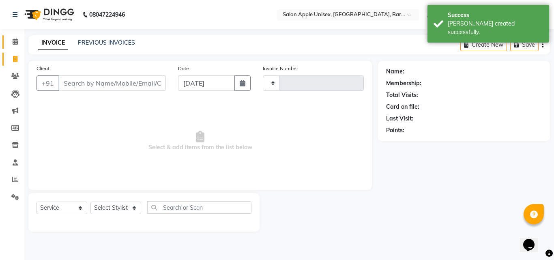
type input "0444"
select select "4957"
click at [96, 84] on input "Client" at bounding box center [111, 82] width 107 height 15
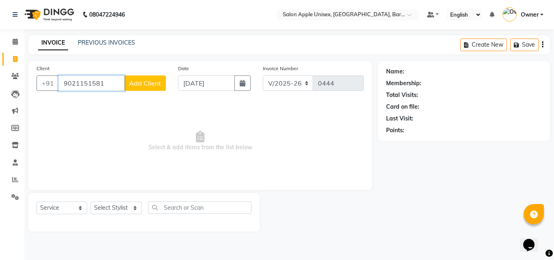
type input "9021151581"
click at [156, 83] on span "Add Client" at bounding box center [145, 83] width 32 height 8
select select "22"
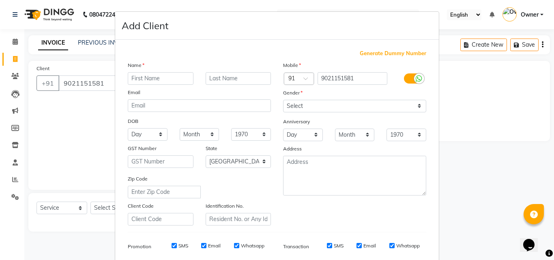
click at [156, 81] on input "text" at bounding box center [161, 78] width 66 height 13
type input "vithal"
click at [212, 79] on input "text" at bounding box center [238, 78] width 66 height 13
type input "[PERSON_NAME]"
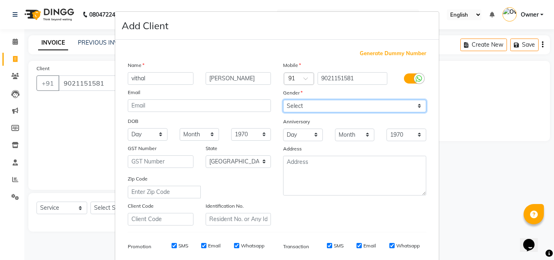
click at [322, 105] on select "Select [DEMOGRAPHIC_DATA] [DEMOGRAPHIC_DATA] Other Prefer Not To Say" at bounding box center [354, 106] width 143 height 13
select select "[DEMOGRAPHIC_DATA]"
click at [283, 100] on select "Select [DEMOGRAPHIC_DATA] [DEMOGRAPHIC_DATA] Other Prefer Not To Say" at bounding box center [354, 106] width 143 height 13
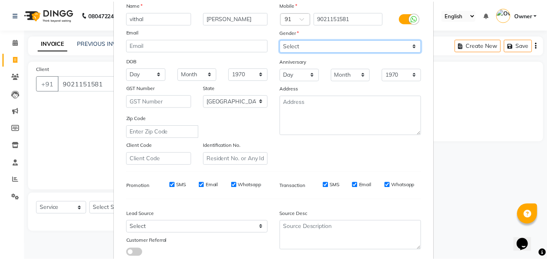
scroll to position [114, 0]
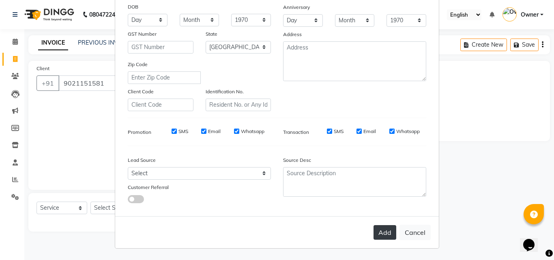
click at [384, 235] on button "Add" at bounding box center [384, 232] width 23 height 15
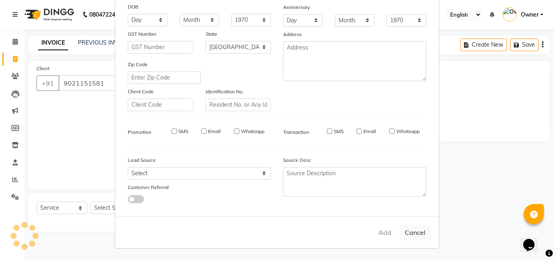
select select
select select "null"
select select
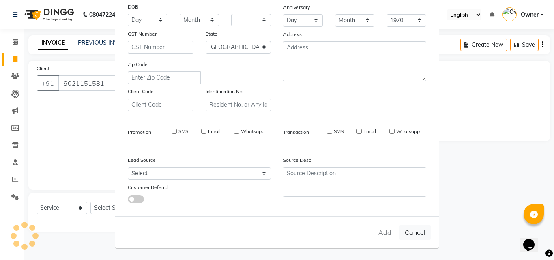
select select
checkbox input "false"
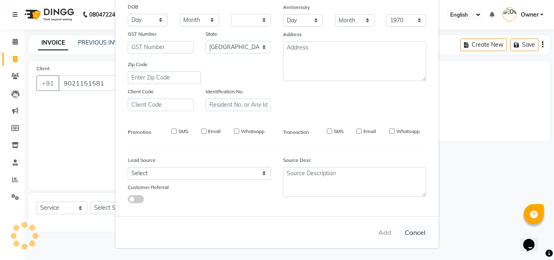
checkbox input "false"
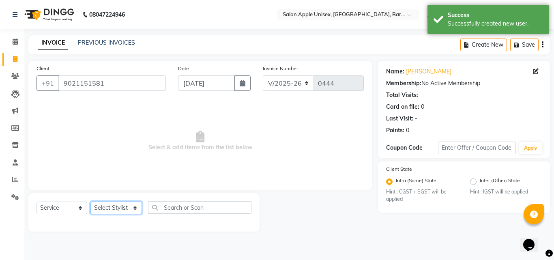
click at [93, 210] on select "Select Stylist [PERSON_NAME] [PERSON_NAME] [PERSON_NAME] [PERSON_NAME] Owner [P…" at bounding box center [115, 207] width 51 height 13
select select "63751"
click at [90, 201] on select "Select Stylist [PERSON_NAME] [PERSON_NAME] [PERSON_NAME] [PERSON_NAME] Owner [P…" at bounding box center [115, 207] width 51 height 13
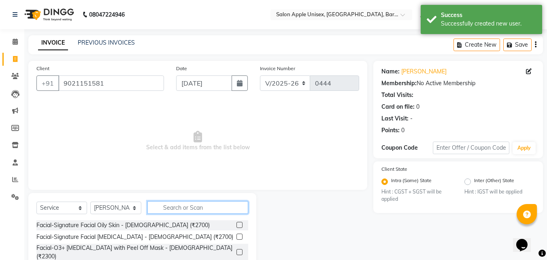
click at [206, 203] on input "text" at bounding box center [198, 207] width 101 height 13
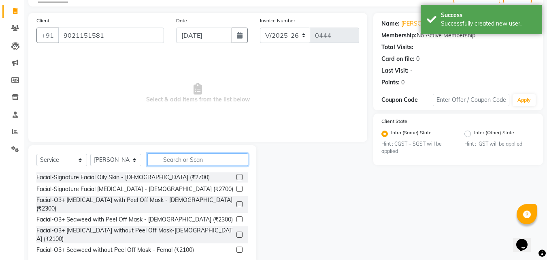
scroll to position [65, 0]
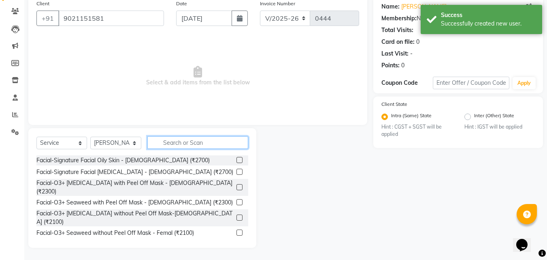
drag, startPoint x: 209, startPoint y: 140, endPoint x: 207, endPoint y: 149, distance: 9.1
click at [208, 141] on input "text" at bounding box center [198, 142] width 101 height 13
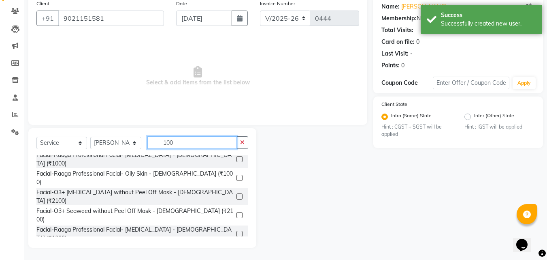
scroll to position [122, 0]
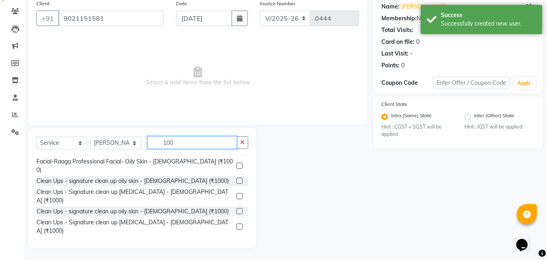
type input "100"
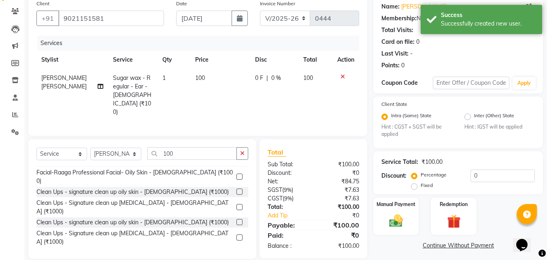
scroll to position [68, 0]
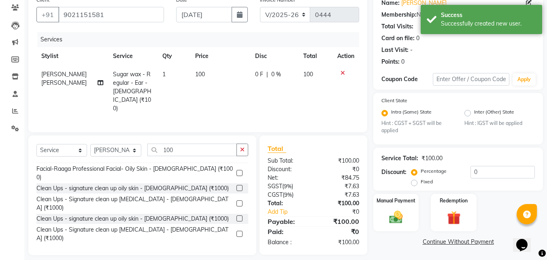
checkbox input "false"
click at [404, 212] on img at bounding box center [396, 217] width 23 height 16
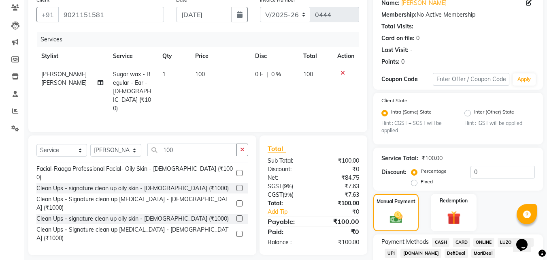
click at [486, 241] on span "ONLINE" at bounding box center [484, 241] width 21 height 9
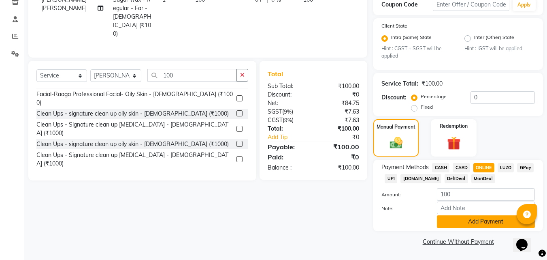
click at [467, 220] on button "Add Payment" at bounding box center [486, 221] width 98 height 13
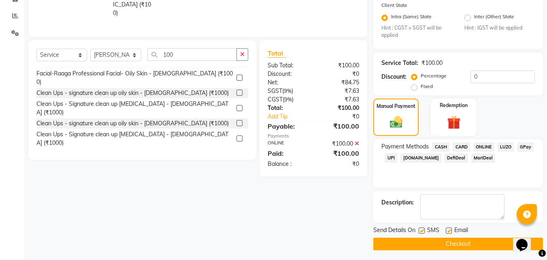
scroll to position [166, 0]
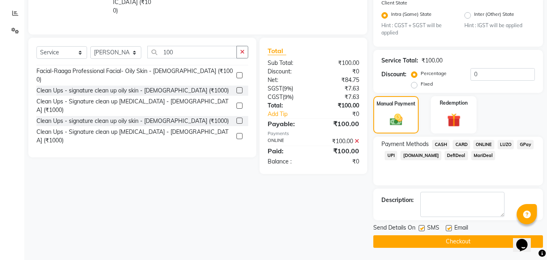
click at [462, 241] on button "Checkout" at bounding box center [459, 241] width 170 height 13
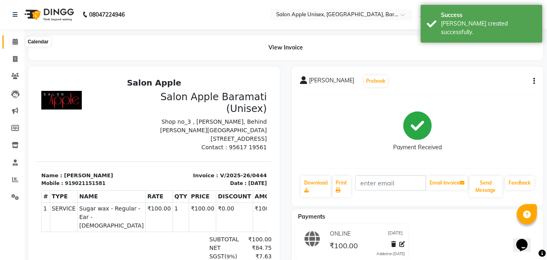
click at [15, 42] on icon at bounding box center [15, 41] width 5 height 6
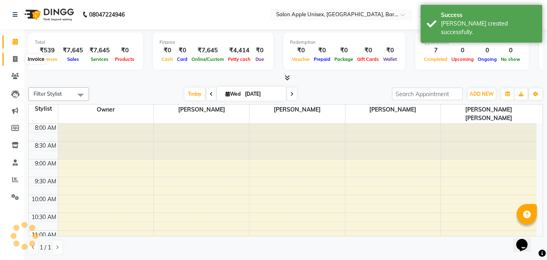
scroll to position [325, 0]
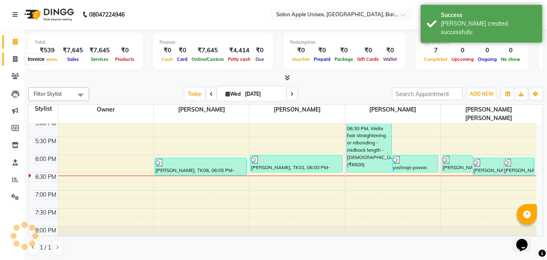
click at [15, 55] on span at bounding box center [15, 59] width 14 height 9
select select "service"
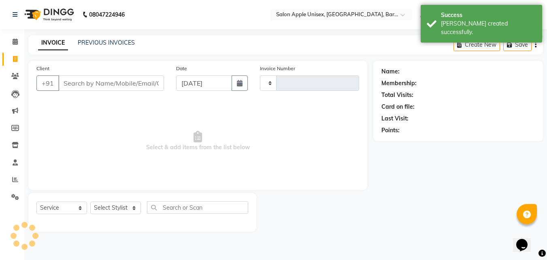
type input "0445"
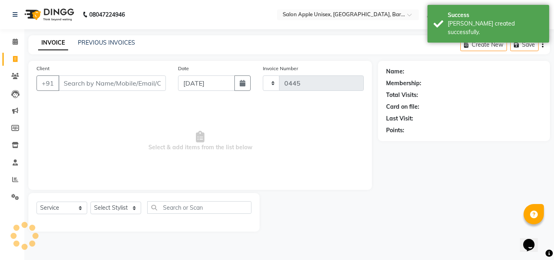
select select "4957"
click at [88, 79] on input "Client" at bounding box center [111, 82] width 107 height 15
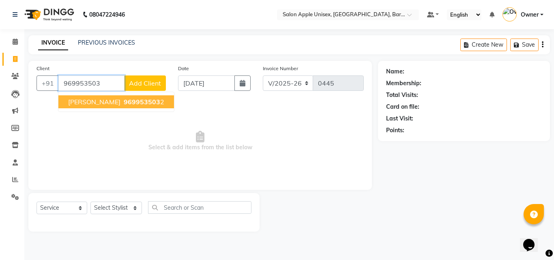
drag, startPoint x: 73, startPoint y: 100, endPoint x: 113, endPoint y: 154, distance: 66.9
click at [74, 103] on span "[PERSON_NAME]" at bounding box center [94, 102] width 52 height 8
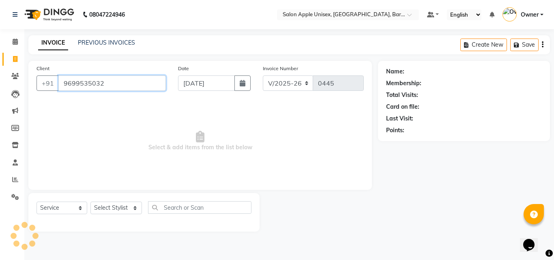
type input "9699535032"
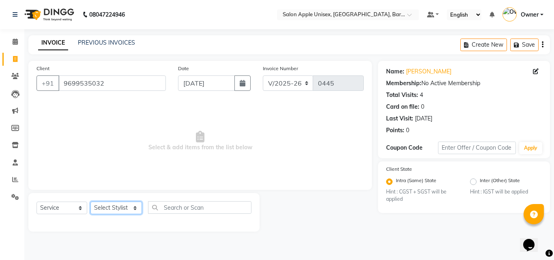
click at [129, 209] on select "Select Stylist [PERSON_NAME] [PERSON_NAME] [PERSON_NAME] [PERSON_NAME] Owner [P…" at bounding box center [115, 207] width 51 height 13
select select "31208"
click at [90, 201] on select "Select Stylist [PERSON_NAME] [PERSON_NAME] [PERSON_NAME] [PERSON_NAME] Owner [P…" at bounding box center [115, 207] width 51 height 13
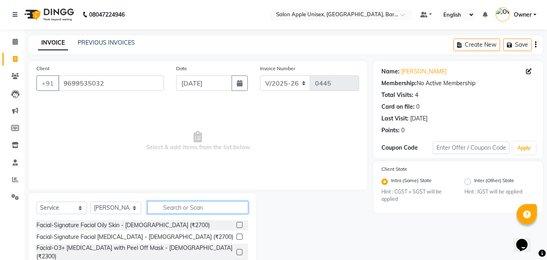
drag, startPoint x: 185, startPoint y: 203, endPoint x: 152, endPoint y: 186, distance: 37.7
click at [184, 201] on input "text" at bounding box center [198, 207] width 101 height 13
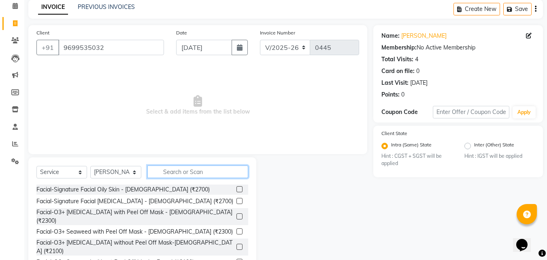
scroll to position [65, 0]
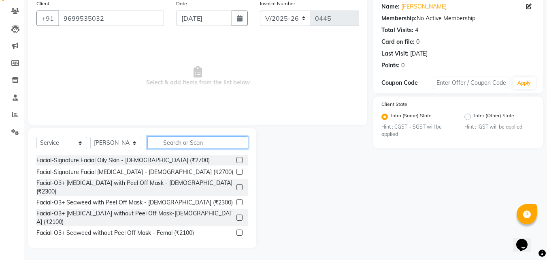
click at [203, 144] on input "text" at bounding box center [198, 142] width 101 height 13
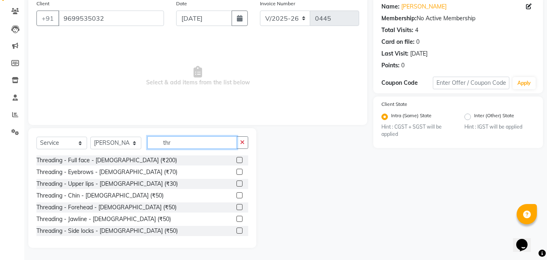
type input "thr"
click at [237, 194] on label at bounding box center [240, 195] width 6 height 6
click at [237, 194] on input "checkbox" at bounding box center [239, 195] width 5 height 5
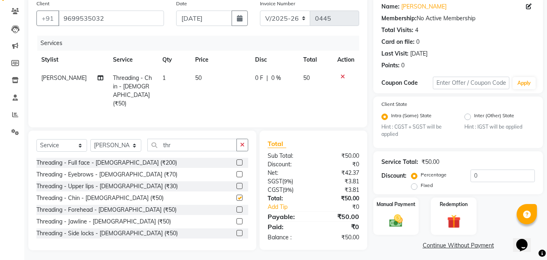
checkbox input "false"
click at [237, 183] on label at bounding box center [240, 186] width 6 height 6
click at [237, 184] on input "checkbox" at bounding box center [239, 186] width 5 height 5
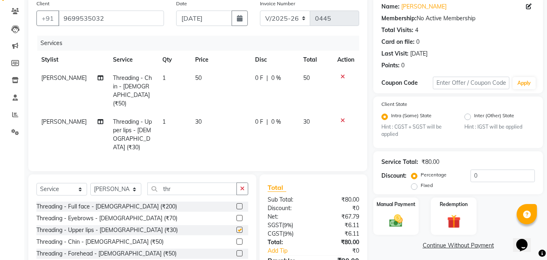
checkbox input "false"
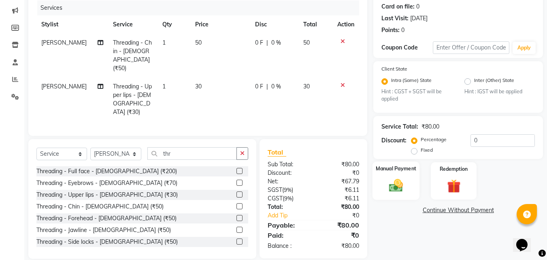
click at [393, 185] on img at bounding box center [396, 185] width 23 height 16
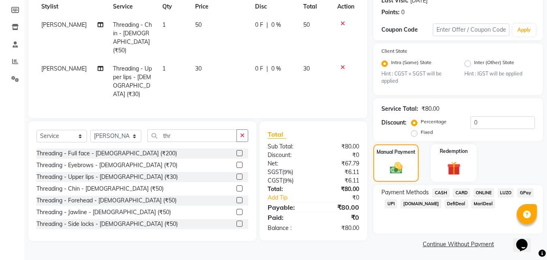
scroll to position [120, 0]
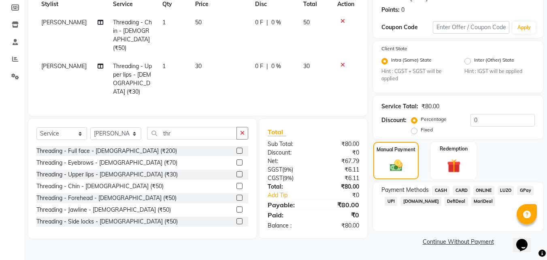
click at [486, 190] on span "ONLINE" at bounding box center [484, 190] width 21 height 9
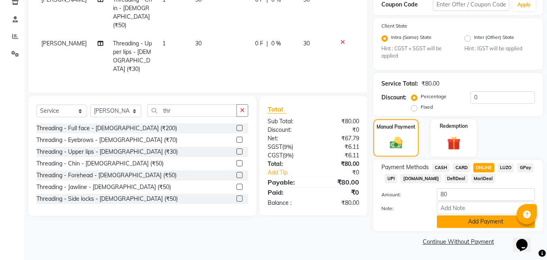
click at [465, 225] on button "Add Payment" at bounding box center [486, 221] width 98 height 13
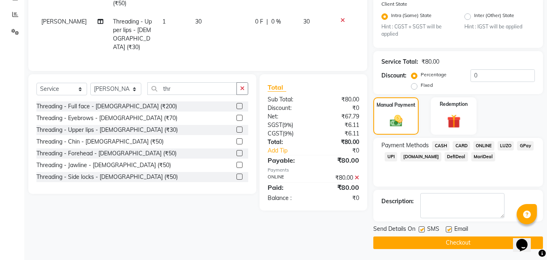
scroll to position [166, 0]
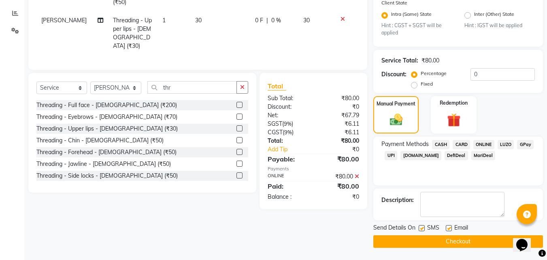
click at [461, 237] on button "Checkout" at bounding box center [459, 241] width 170 height 13
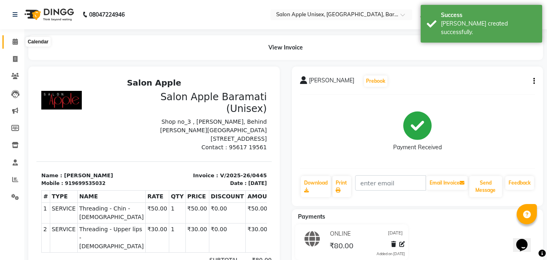
click at [15, 40] on icon at bounding box center [15, 41] width 5 height 6
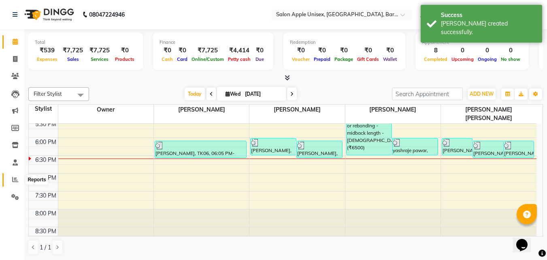
click at [20, 179] on span at bounding box center [15, 179] width 14 height 9
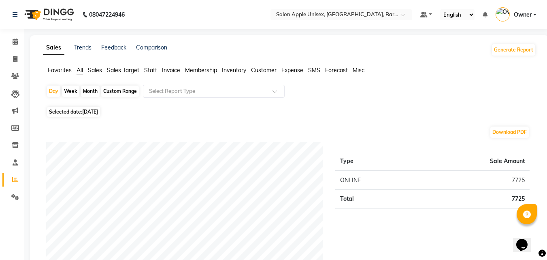
click at [87, 87] on div "Month" at bounding box center [90, 91] width 19 height 11
select select "9"
select select "2025"
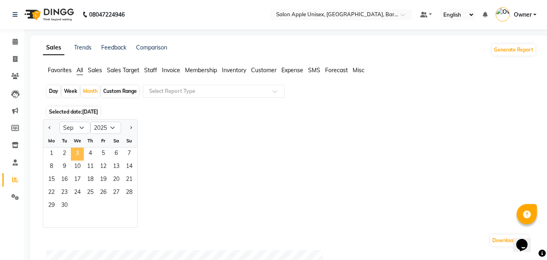
click at [79, 156] on span "3" at bounding box center [77, 154] width 13 height 13
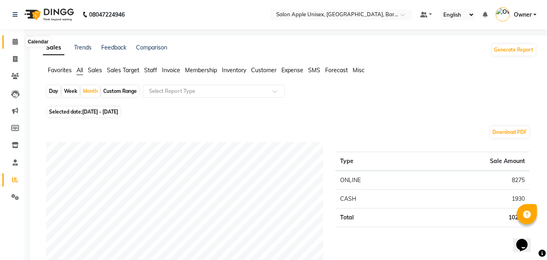
click at [18, 42] on icon at bounding box center [15, 41] width 5 height 6
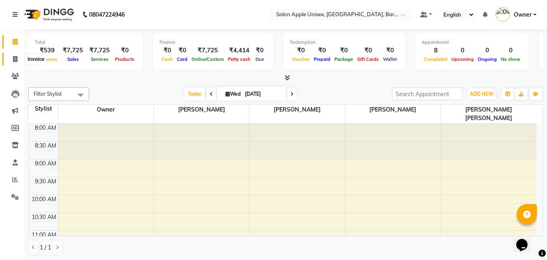
click at [17, 61] on icon at bounding box center [15, 59] width 4 height 6
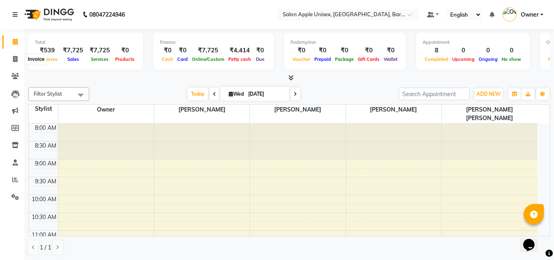
select select "4957"
select select "service"
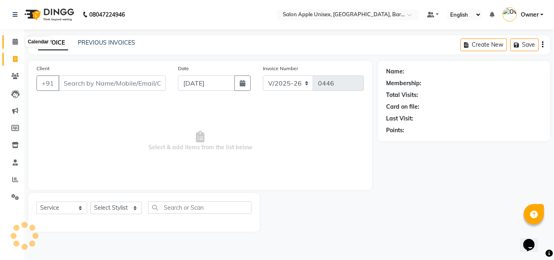
click at [11, 43] on span at bounding box center [15, 41] width 14 height 9
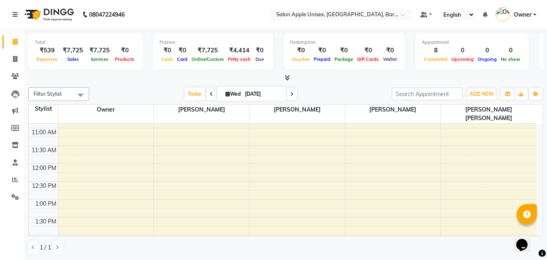
scroll to position [284, 0]
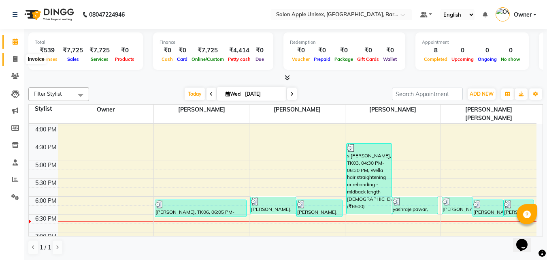
click at [18, 60] on span at bounding box center [15, 59] width 14 height 9
select select "4957"
select select "service"
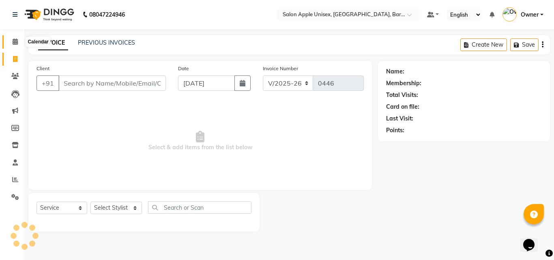
click at [18, 43] on icon at bounding box center [15, 41] width 5 height 6
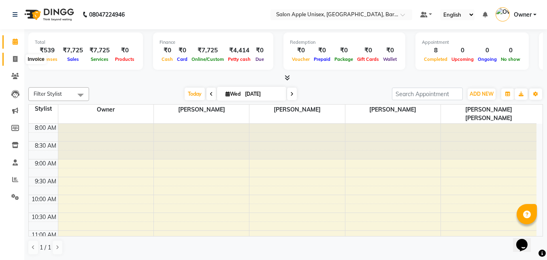
click at [19, 58] on span at bounding box center [15, 59] width 14 height 9
select select "4957"
select select "service"
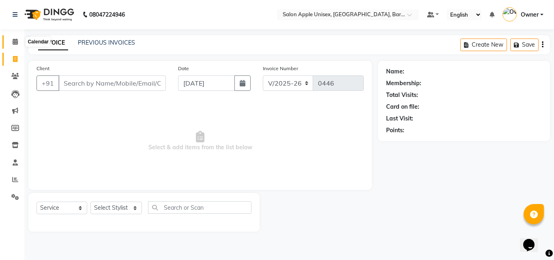
click at [11, 43] on span at bounding box center [15, 41] width 14 height 9
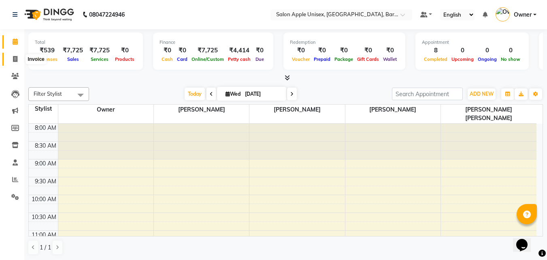
click at [11, 58] on span at bounding box center [15, 59] width 14 height 9
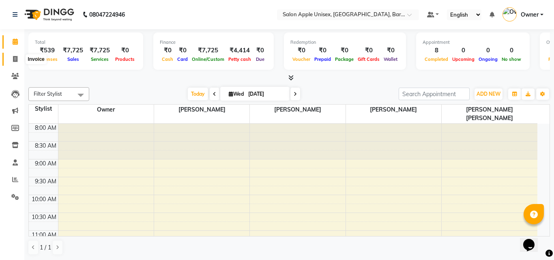
select select "4957"
select select "service"
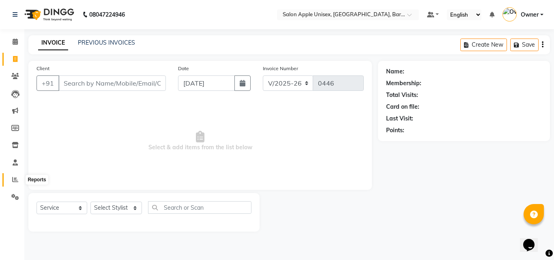
click at [17, 184] on span at bounding box center [15, 179] width 14 height 9
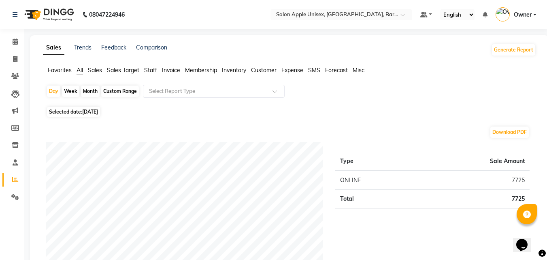
click at [87, 92] on div "Month" at bounding box center [90, 91] width 19 height 11
select select "9"
select select "2025"
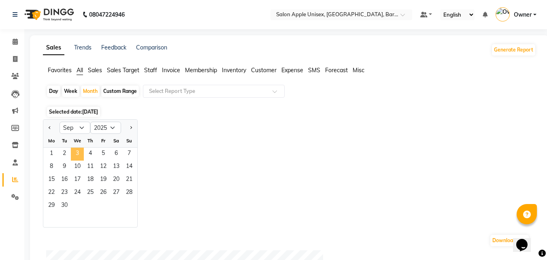
click at [75, 151] on span "3" at bounding box center [77, 154] width 13 height 13
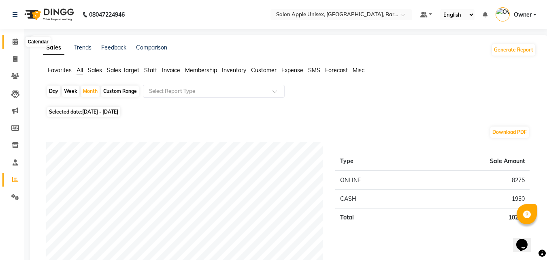
click at [15, 43] on icon at bounding box center [15, 41] width 5 height 6
